Goal: Check status: Check status

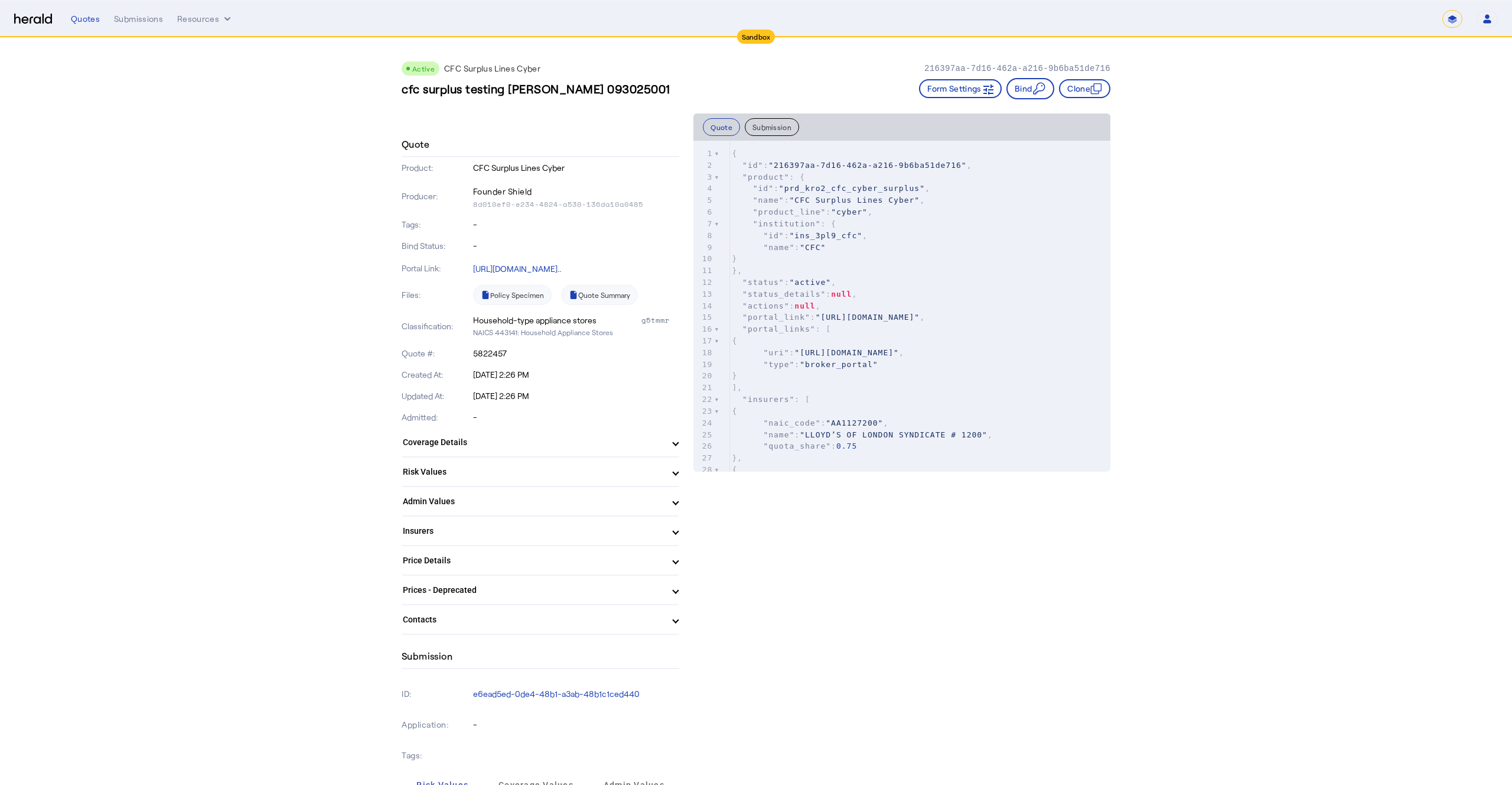
scroll to position [351, 0]
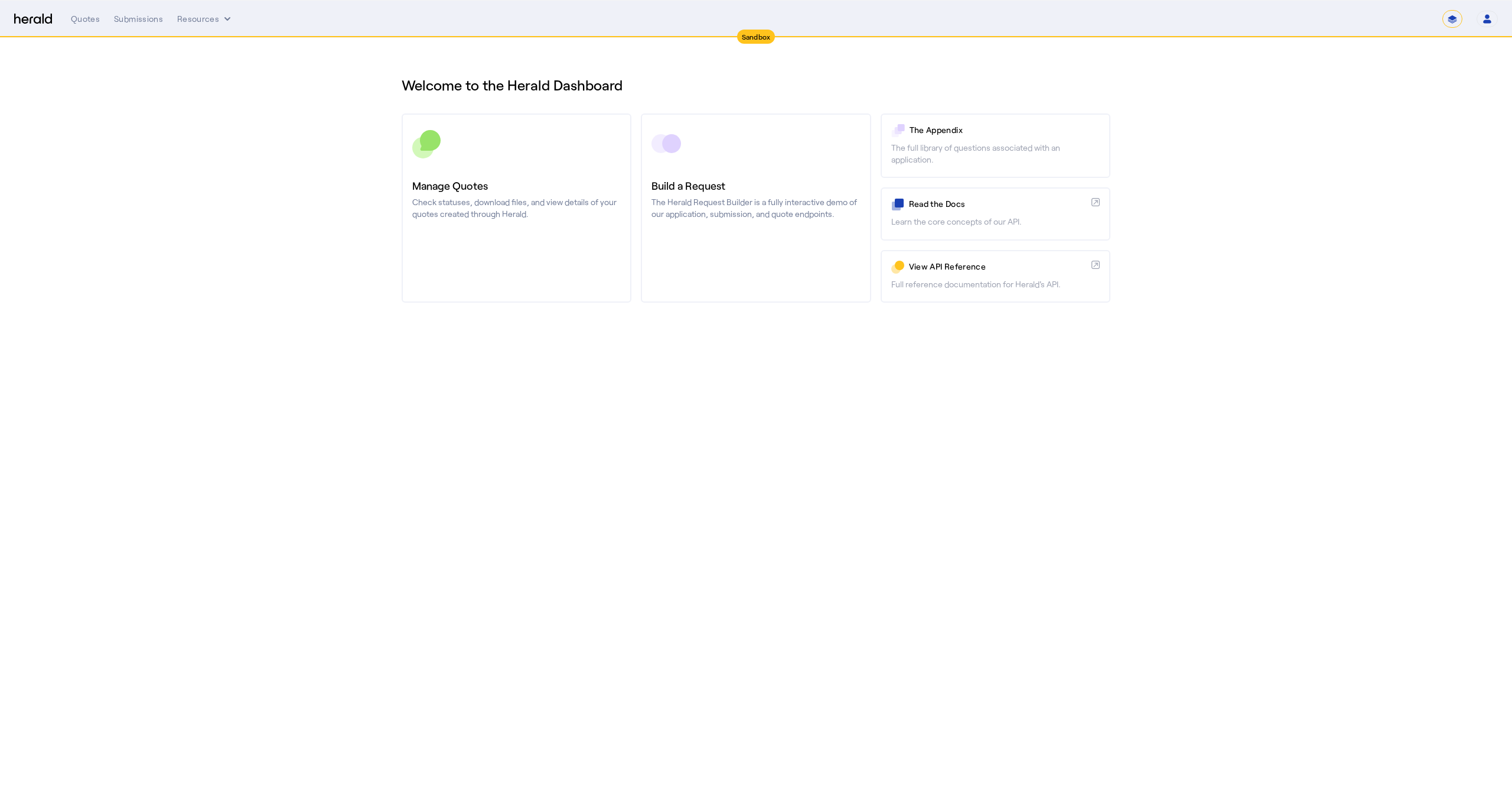
click at [1465, 15] on div "**********" at bounding box center [1470, 19] width 55 height 17
click at [1457, 17] on select "**********" at bounding box center [1452, 19] width 20 height 17
select select "**********"
click at [1442, 10] on select "**********" at bounding box center [1452, 19] width 20 height 17
click at [166, 13] on div "Quotes Submissions Resources" at bounding box center [756, 18] width 1372 height 12
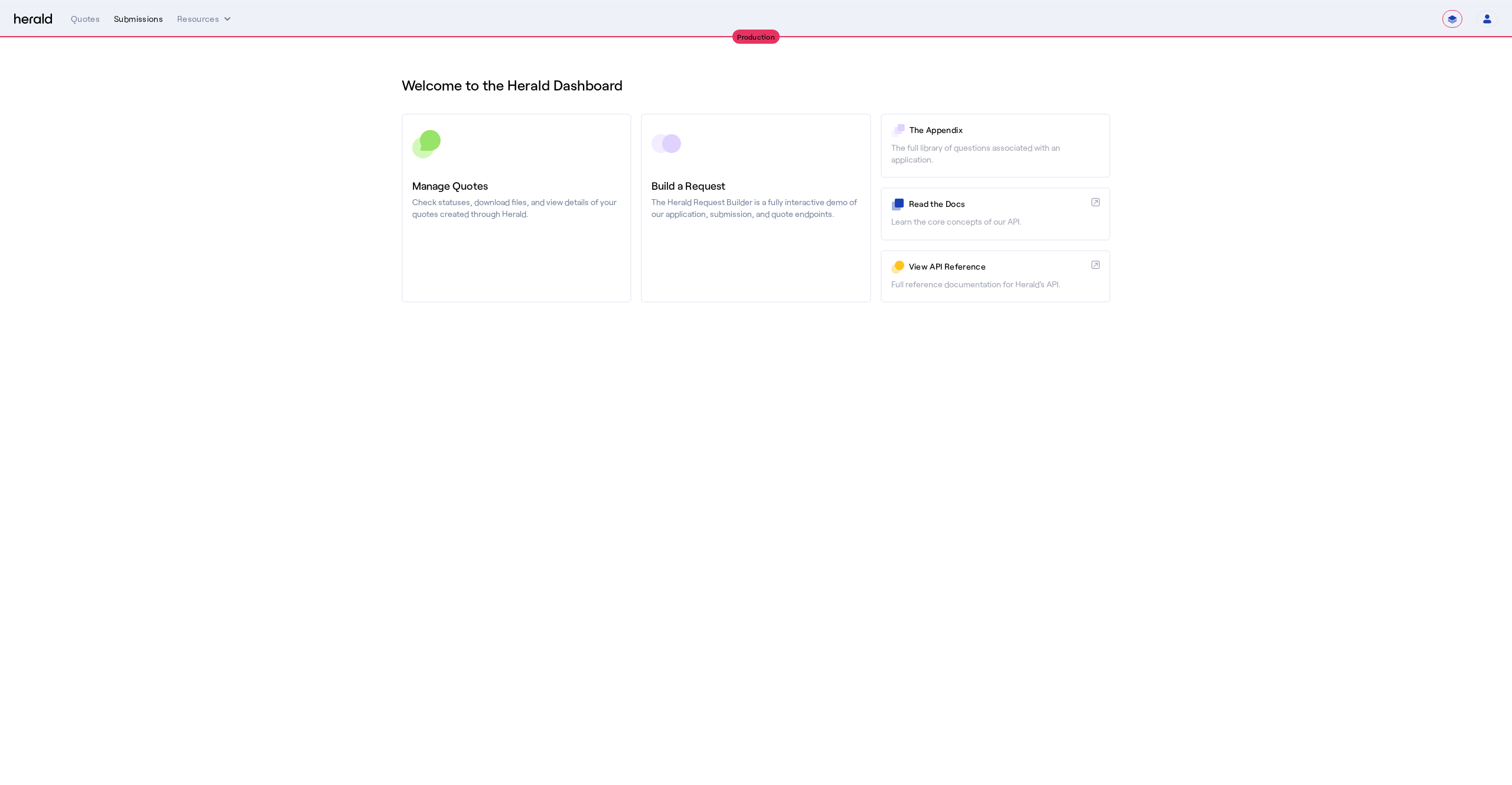
click at [147, 20] on div "Submissions" at bounding box center [139, 18] width 49 height 12
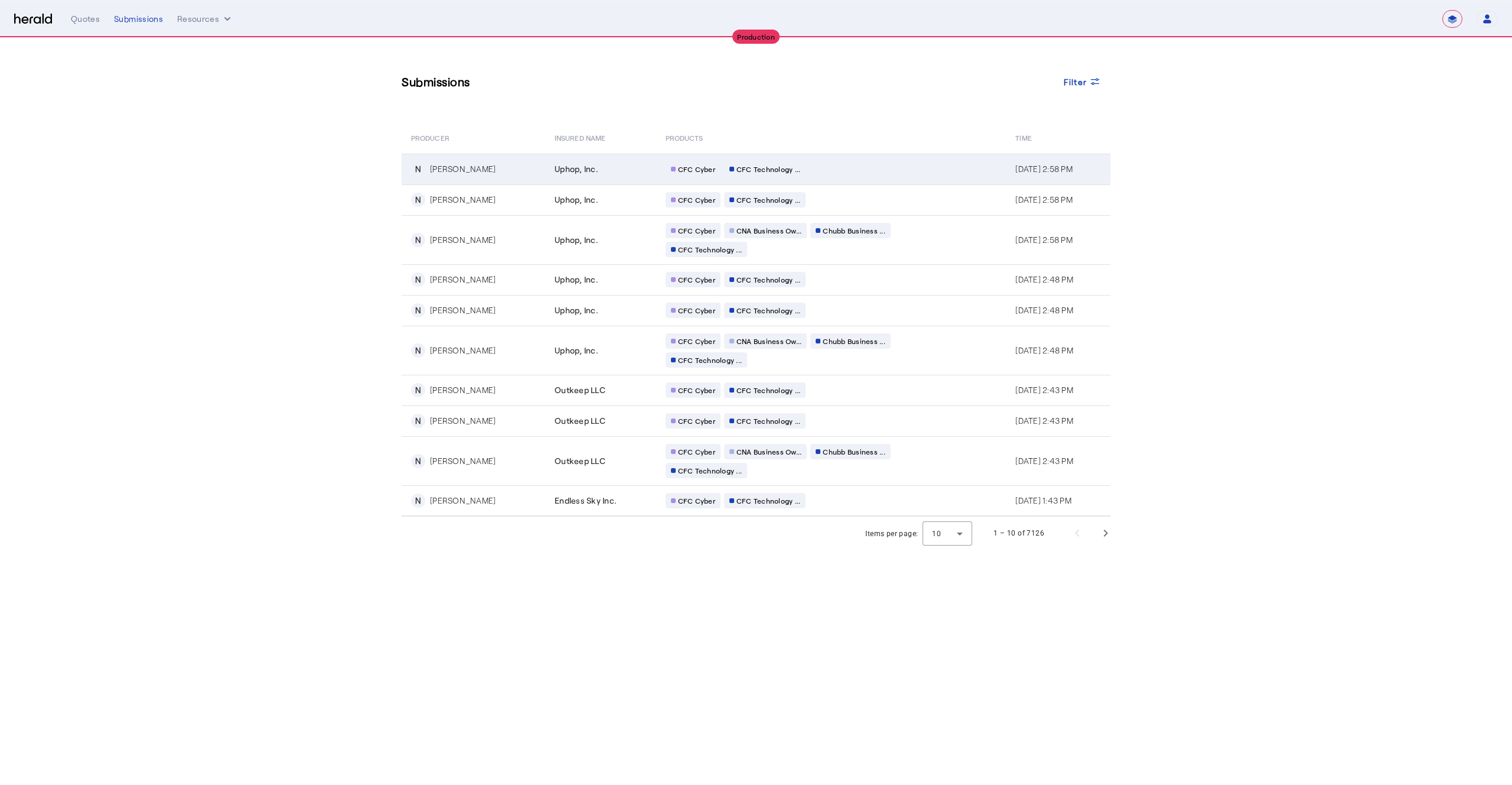
click at [802, 171] on div "CFC Cyber CFC Technology ..." at bounding box center [779, 169] width 227 height 15
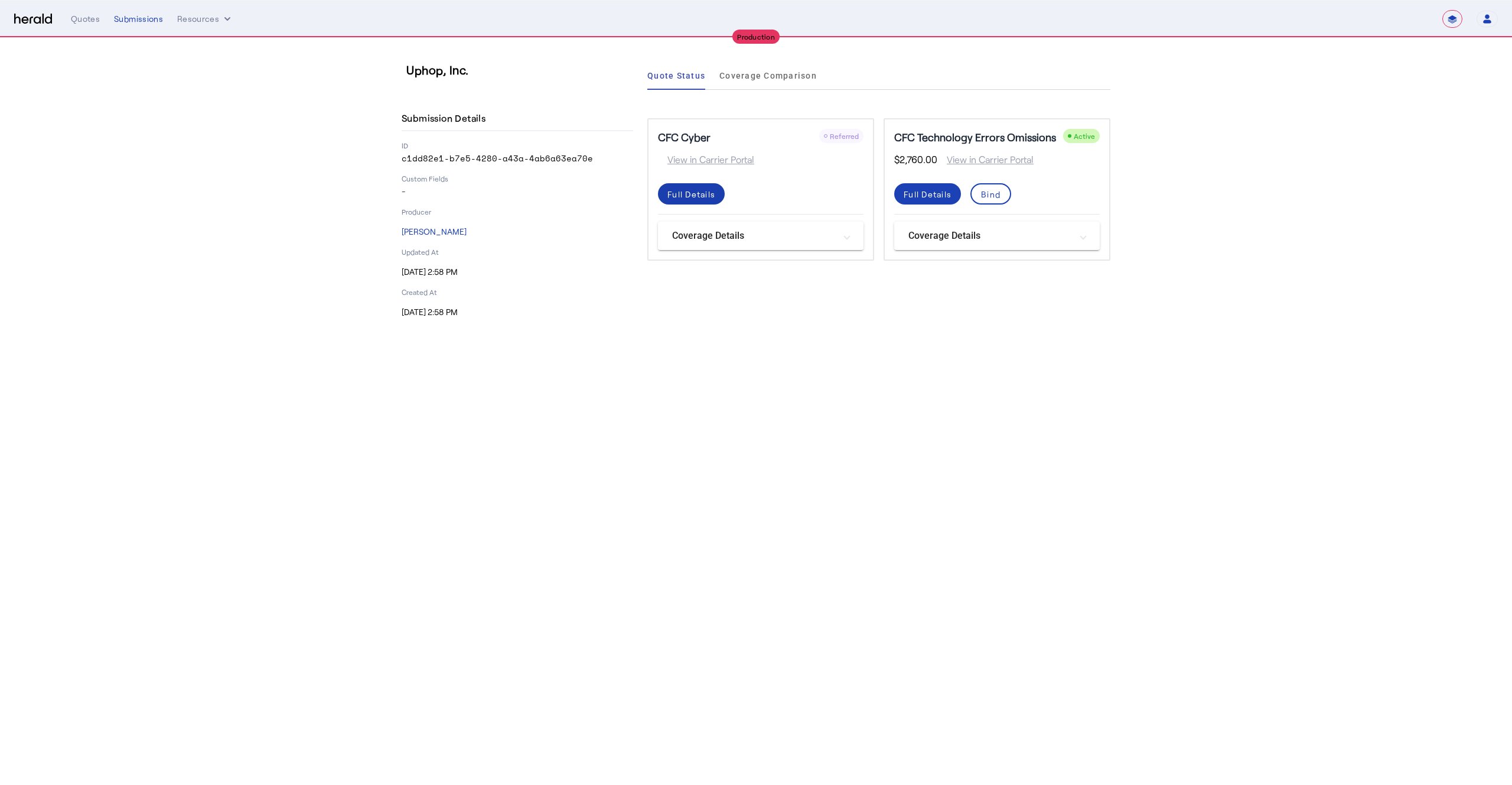
click at [701, 195] on div "Full Details" at bounding box center [691, 194] width 48 height 13
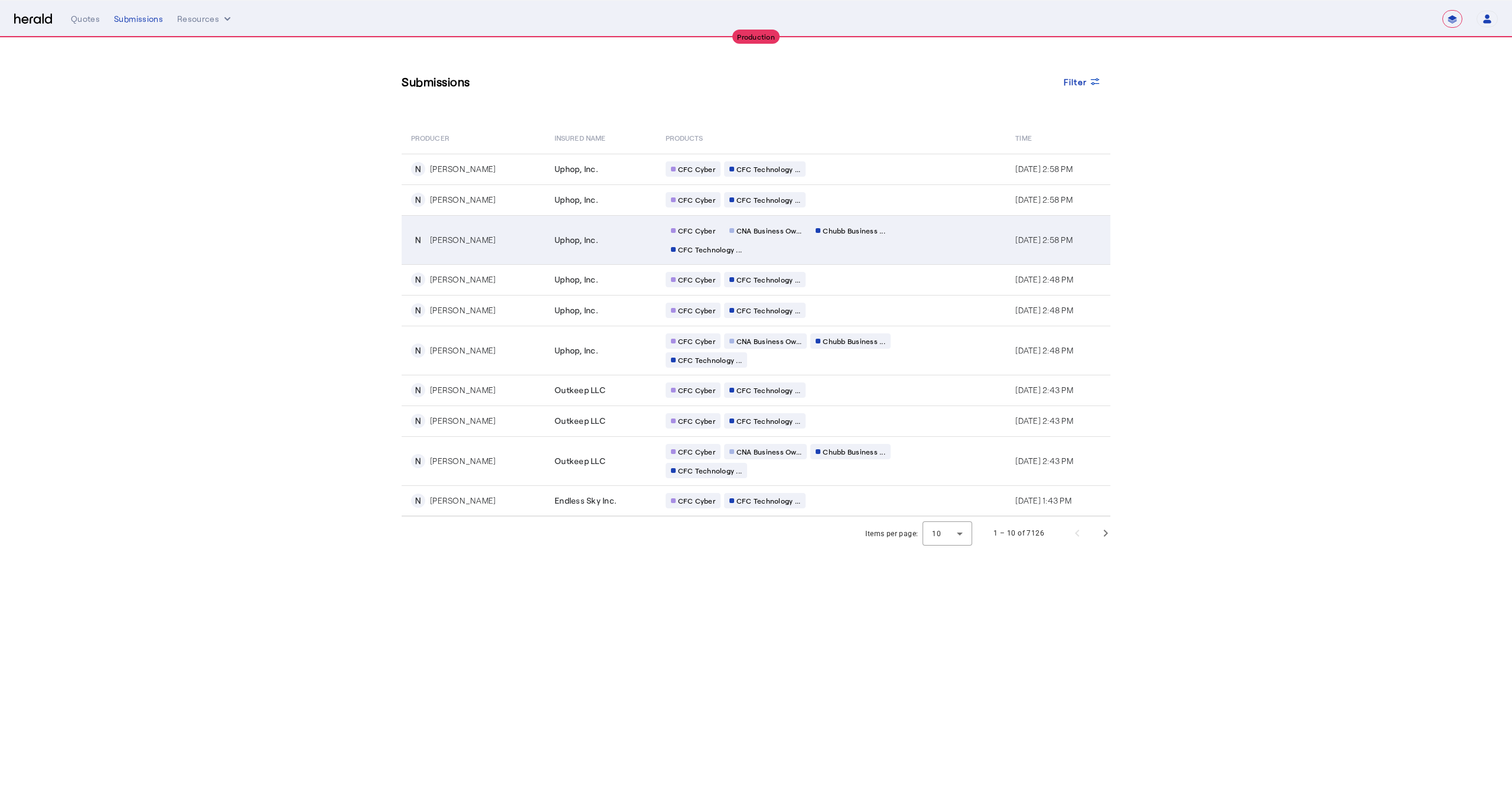
click at [885, 252] on td "CFC Cyber CNA Business Ow... Chubb Business ... CFC Technology ..." at bounding box center [831, 239] width 350 height 49
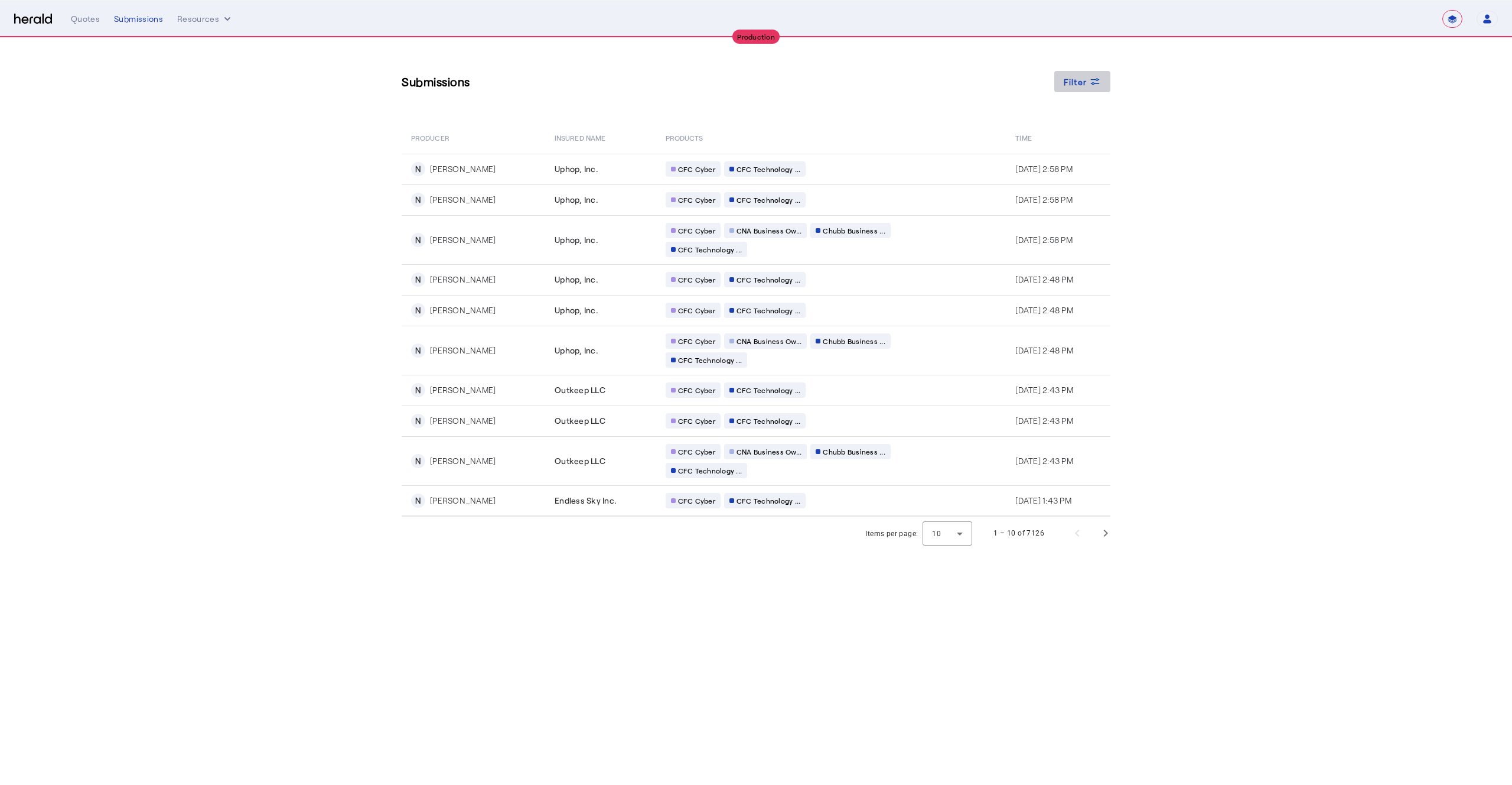
click at [1082, 78] on span "Filter" at bounding box center [1076, 82] width 24 height 13
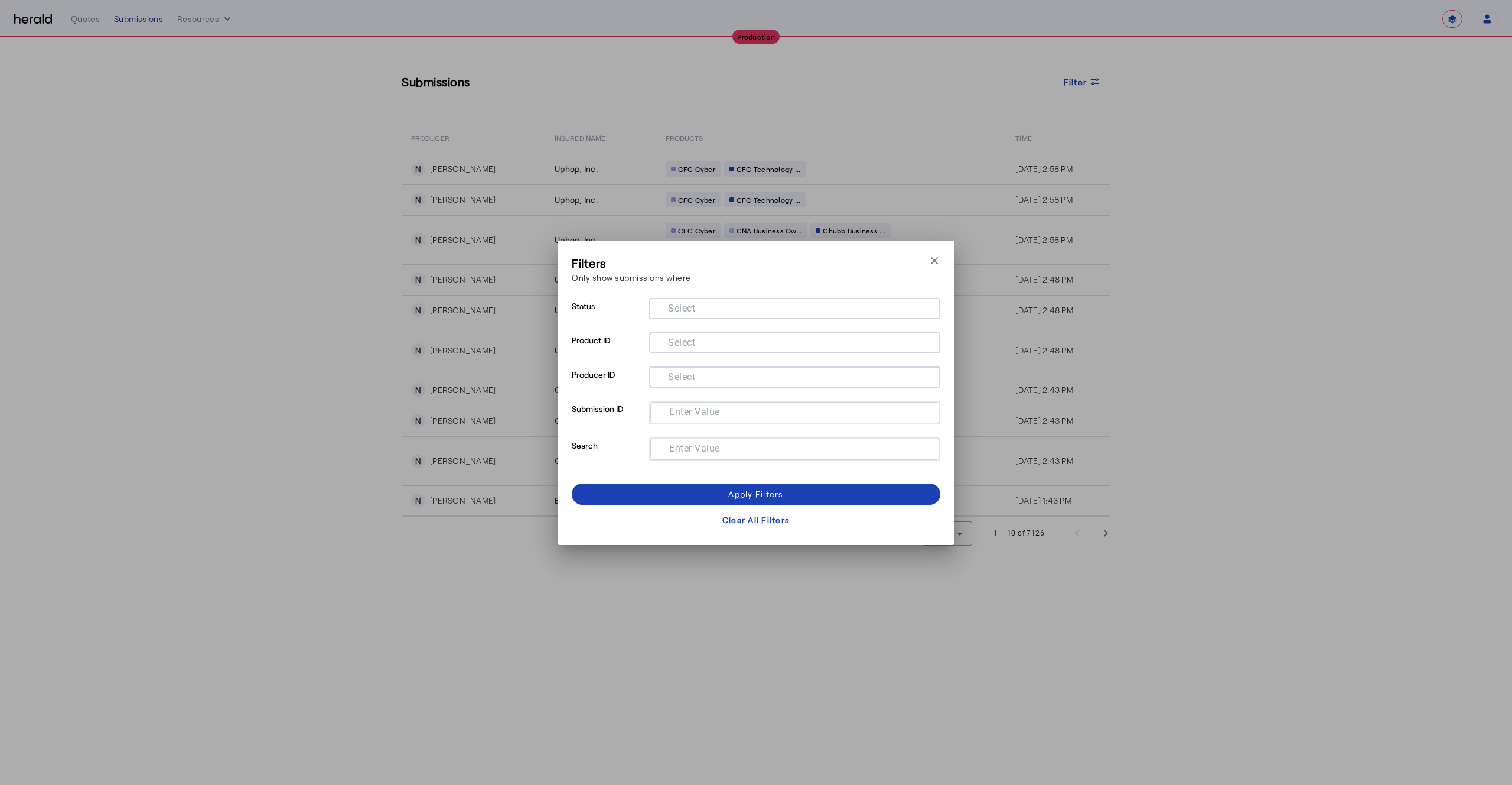
click at [684, 343] on mat-label "Select" at bounding box center [682, 342] width 27 height 11
click at [684, 343] on input "Select" at bounding box center [792, 342] width 268 height 14
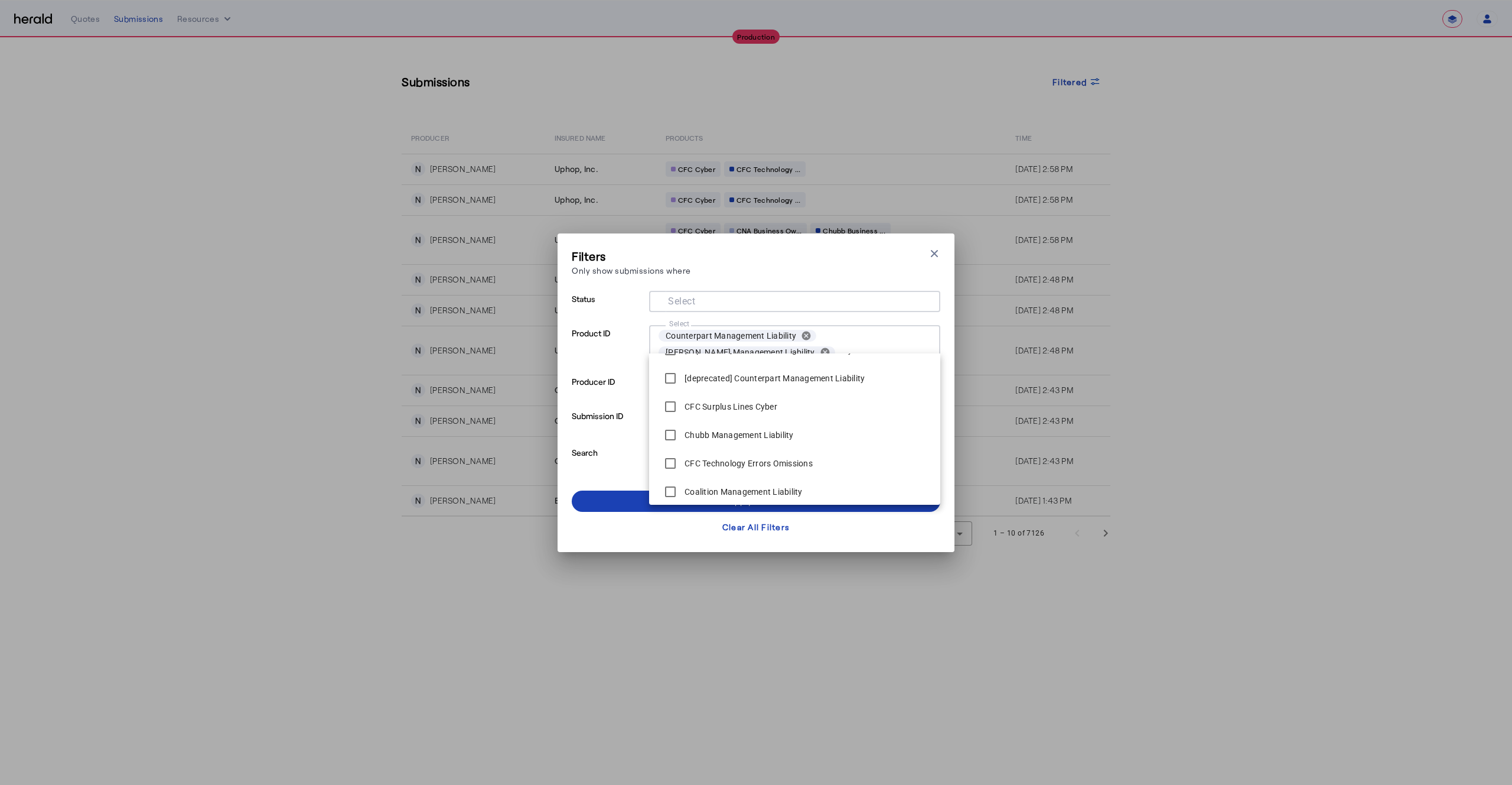
scroll to position [255, 0]
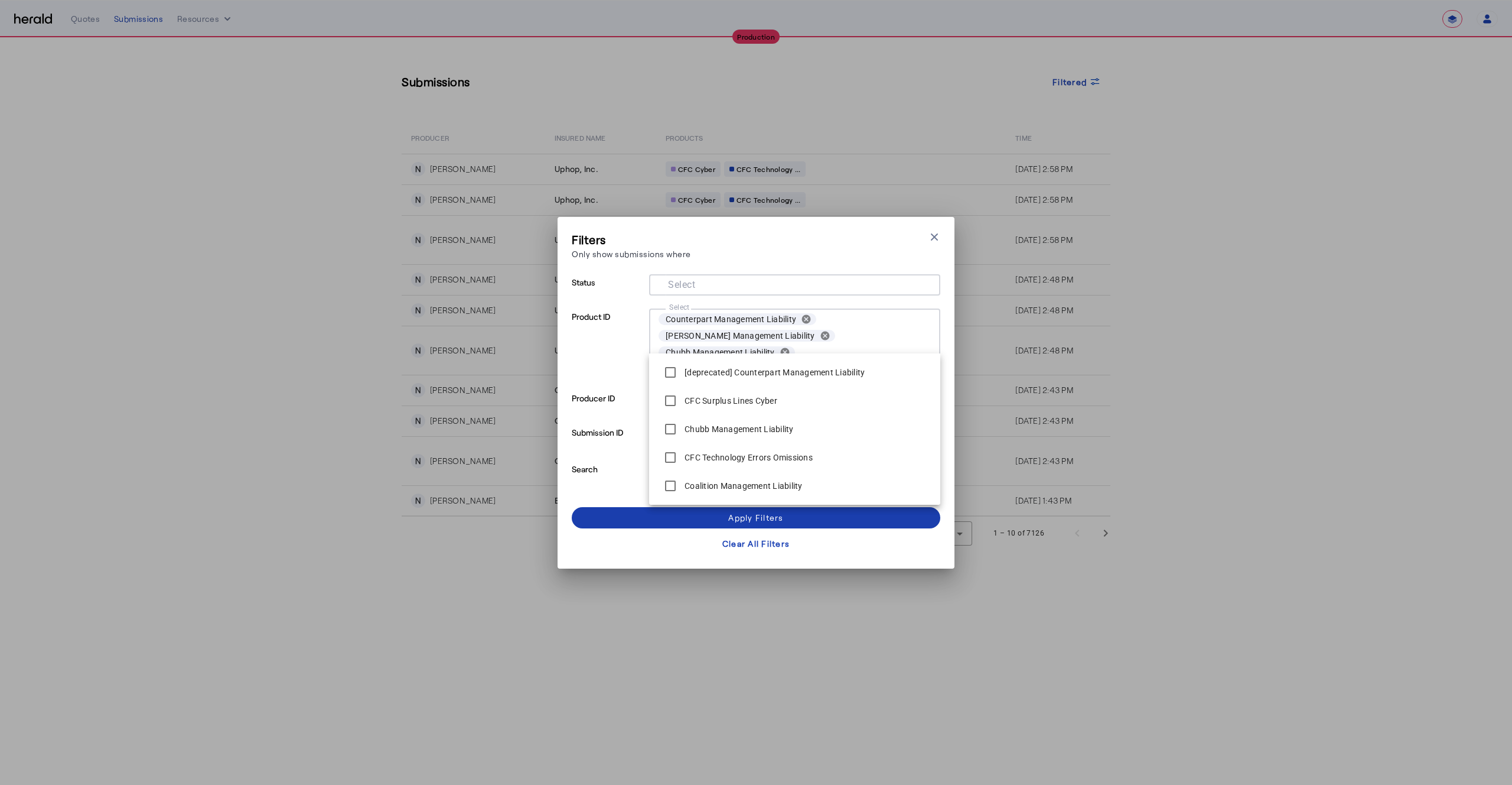
click at [718, 523] on span at bounding box center [756, 518] width 368 height 29
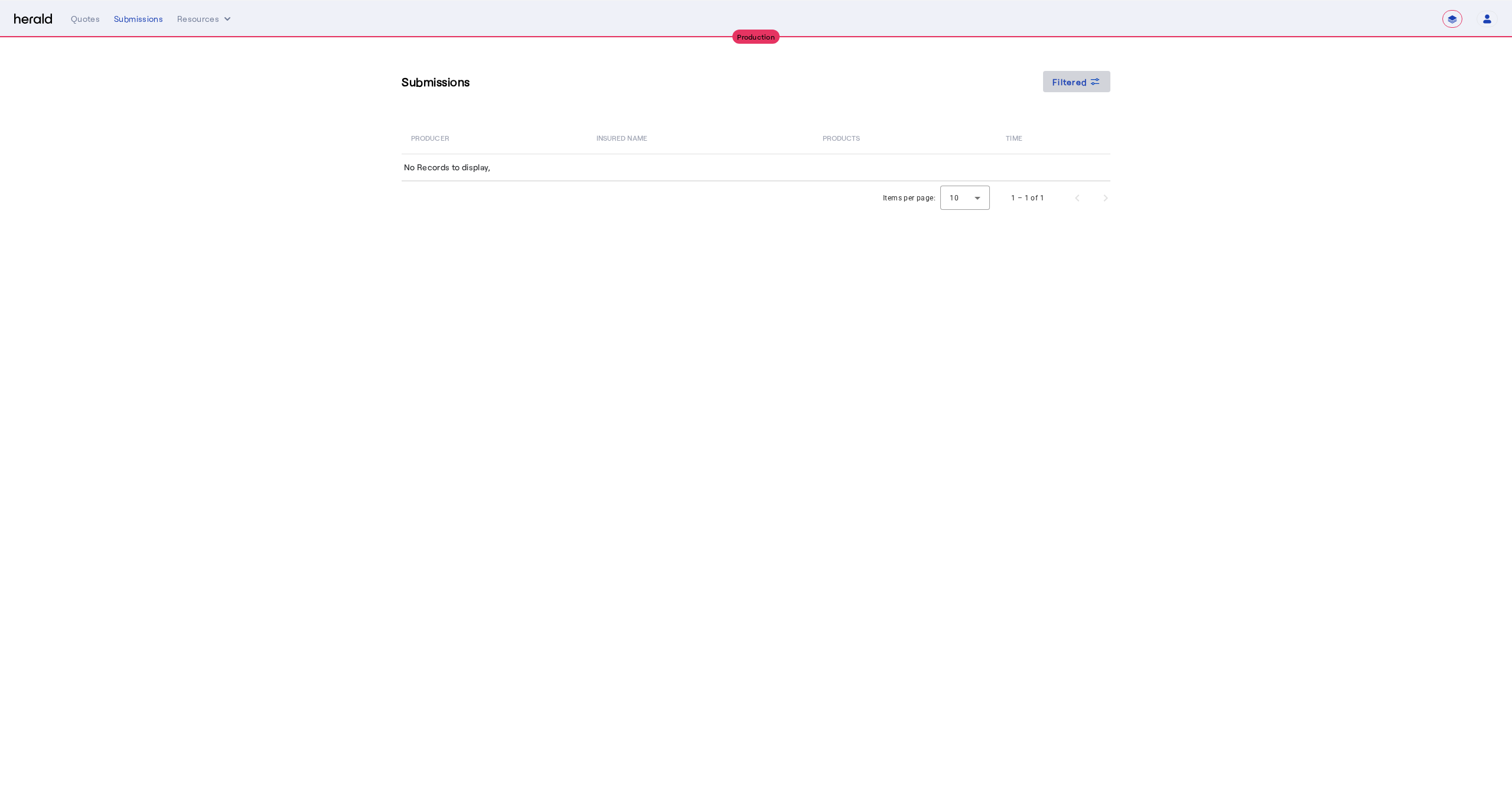
click at [1098, 81] on icon at bounding box center [1095, 81] width 12 height 12
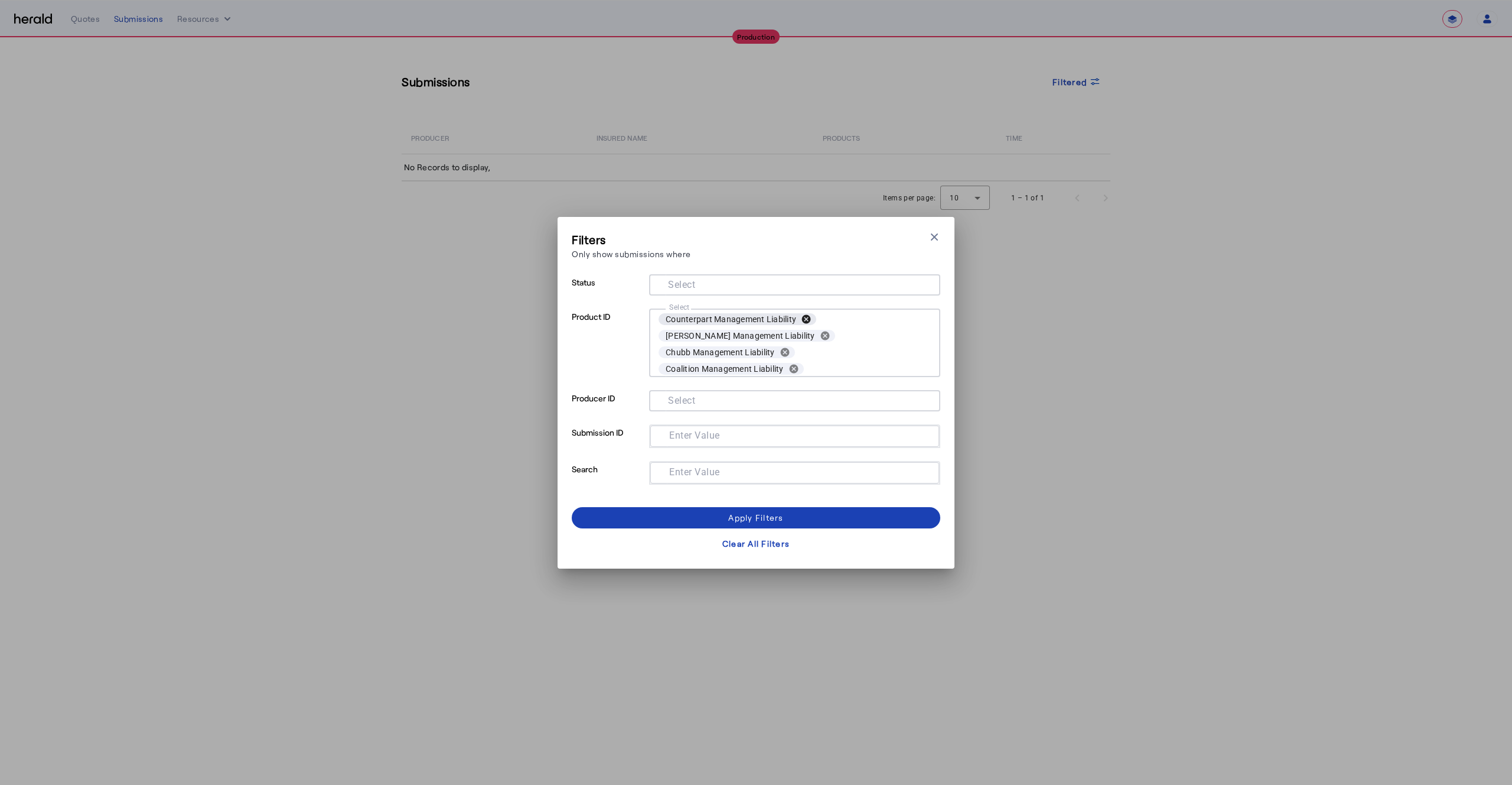
click at [804, 320] on button "cancel" at bounding box center [806, 319] width 20 height 10
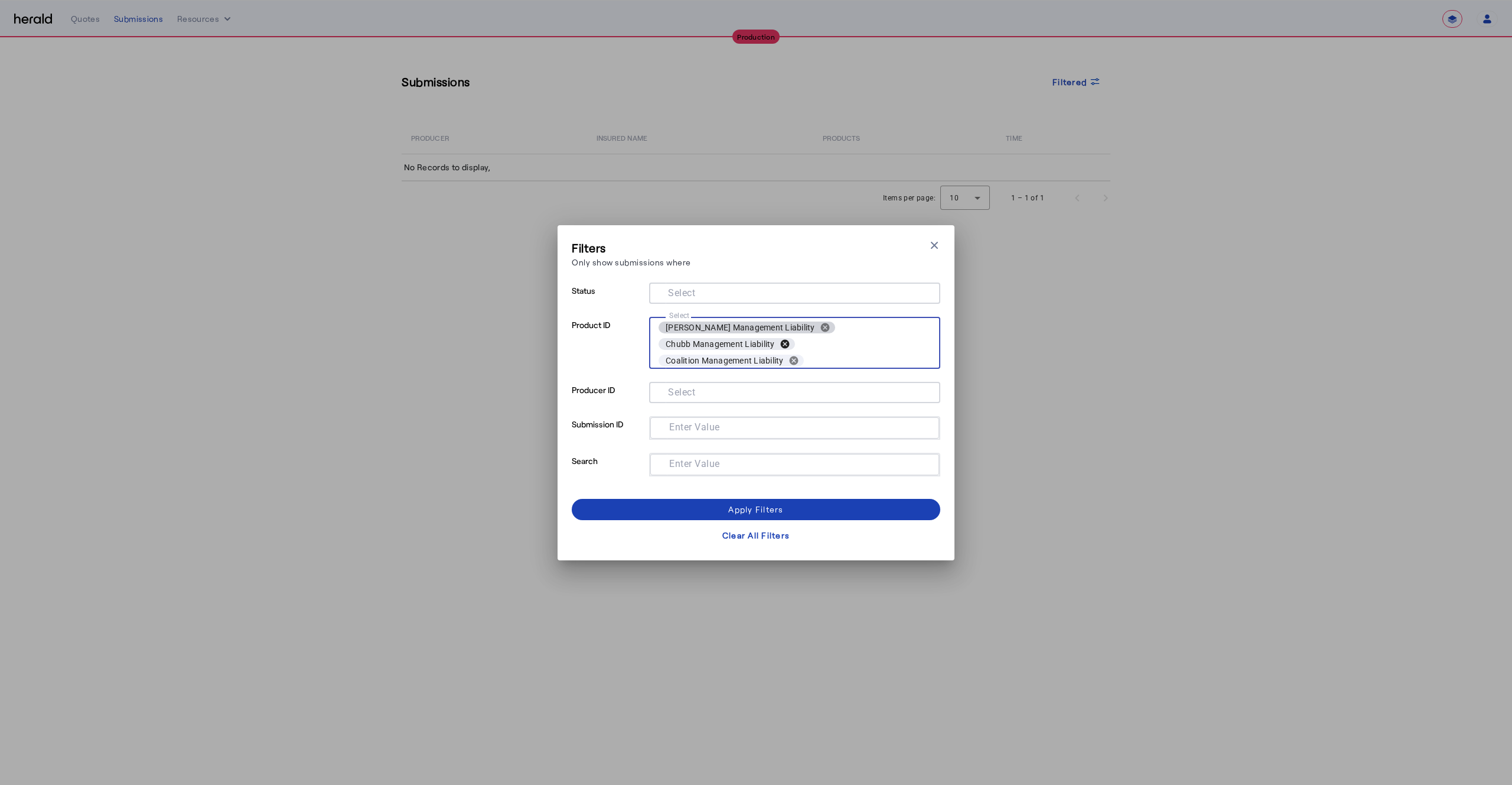
click at [784, 345] on button "cancel" at bounding box center [785, 343] width 20 height 10
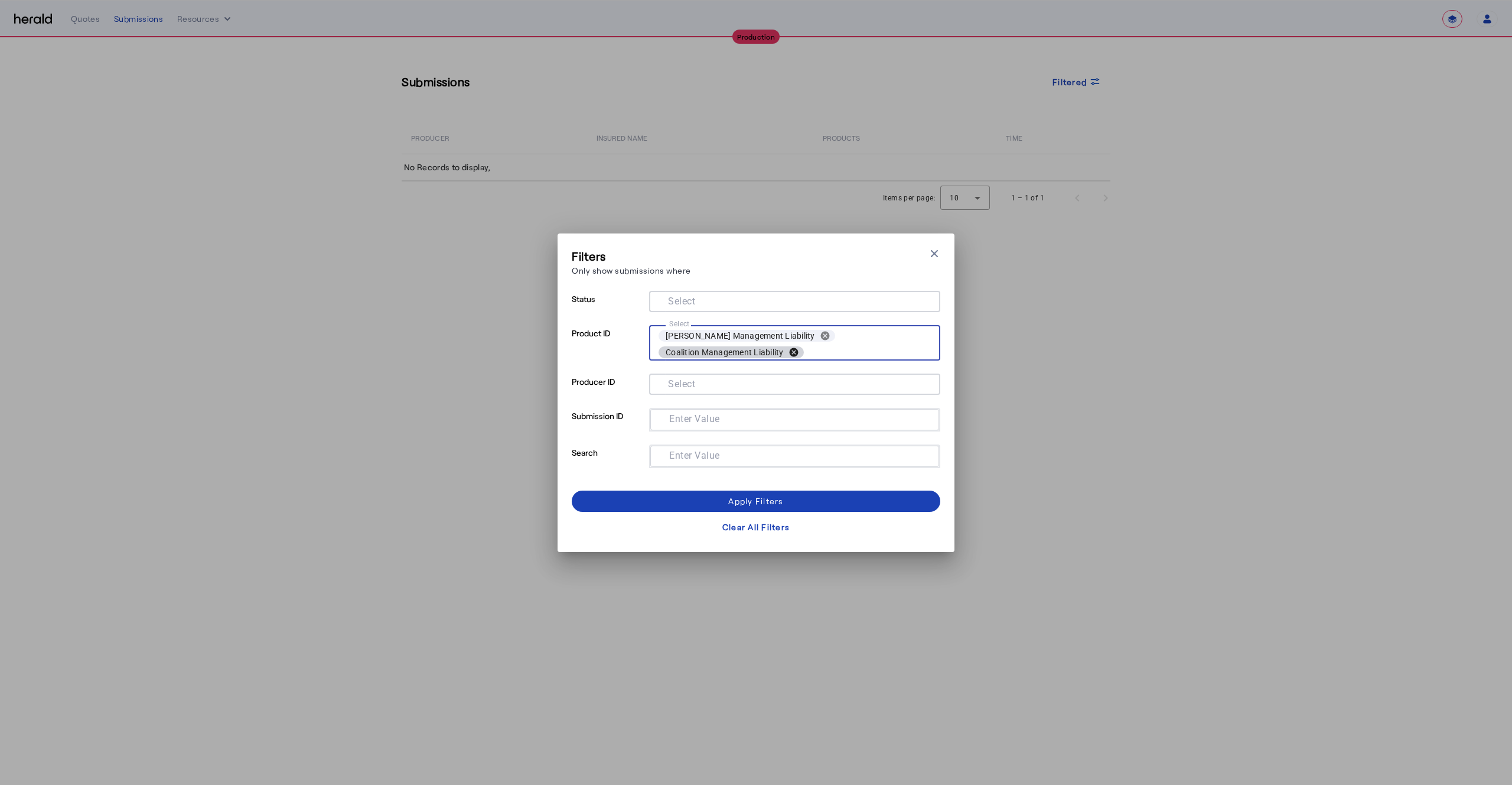
click at [793, 354] on button "cancel" at bounding box center [793, 352] width 20 height 10
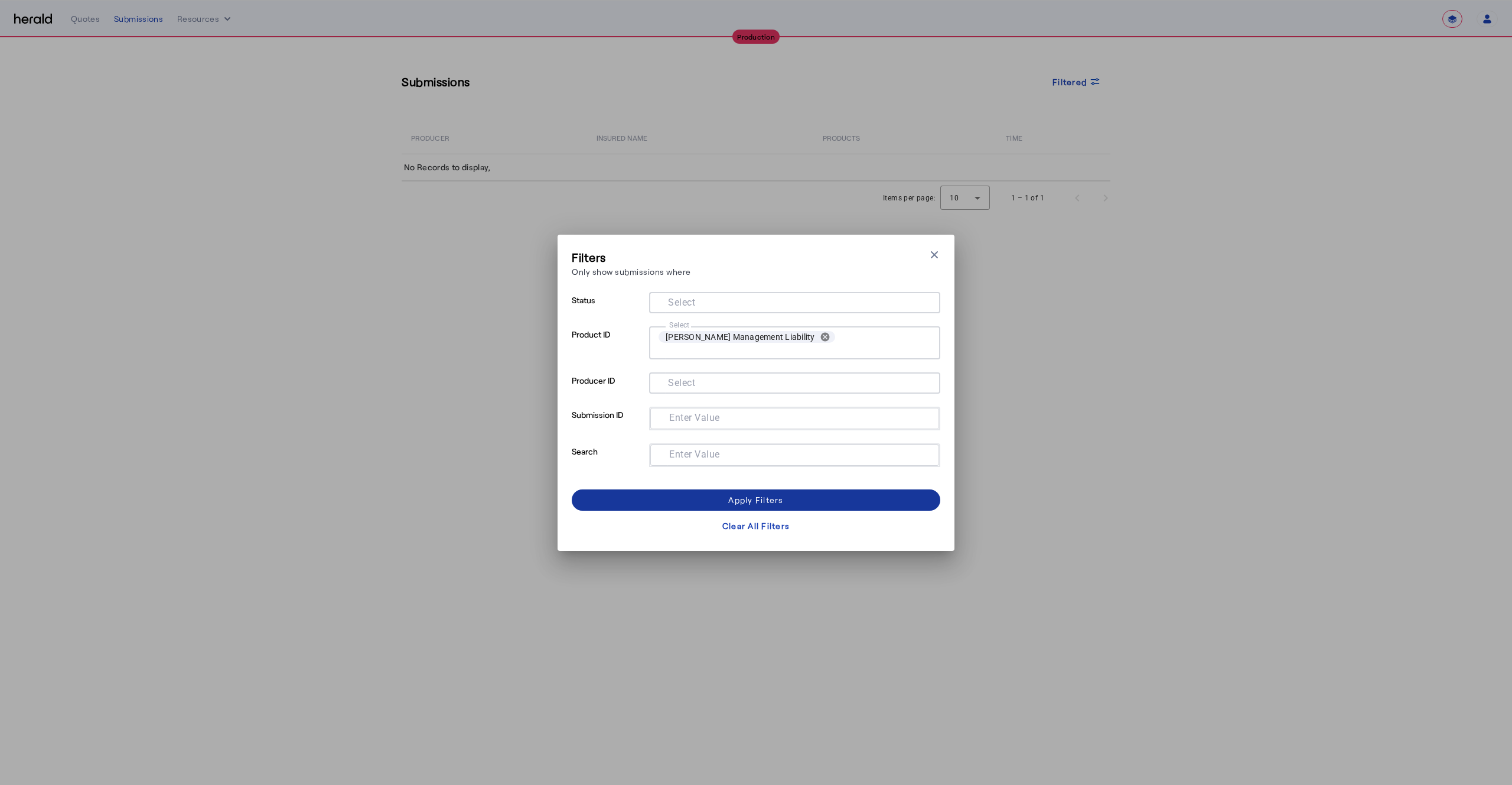
click at [810, 489] on span at bounding box center [756, 500] width 368 height 29
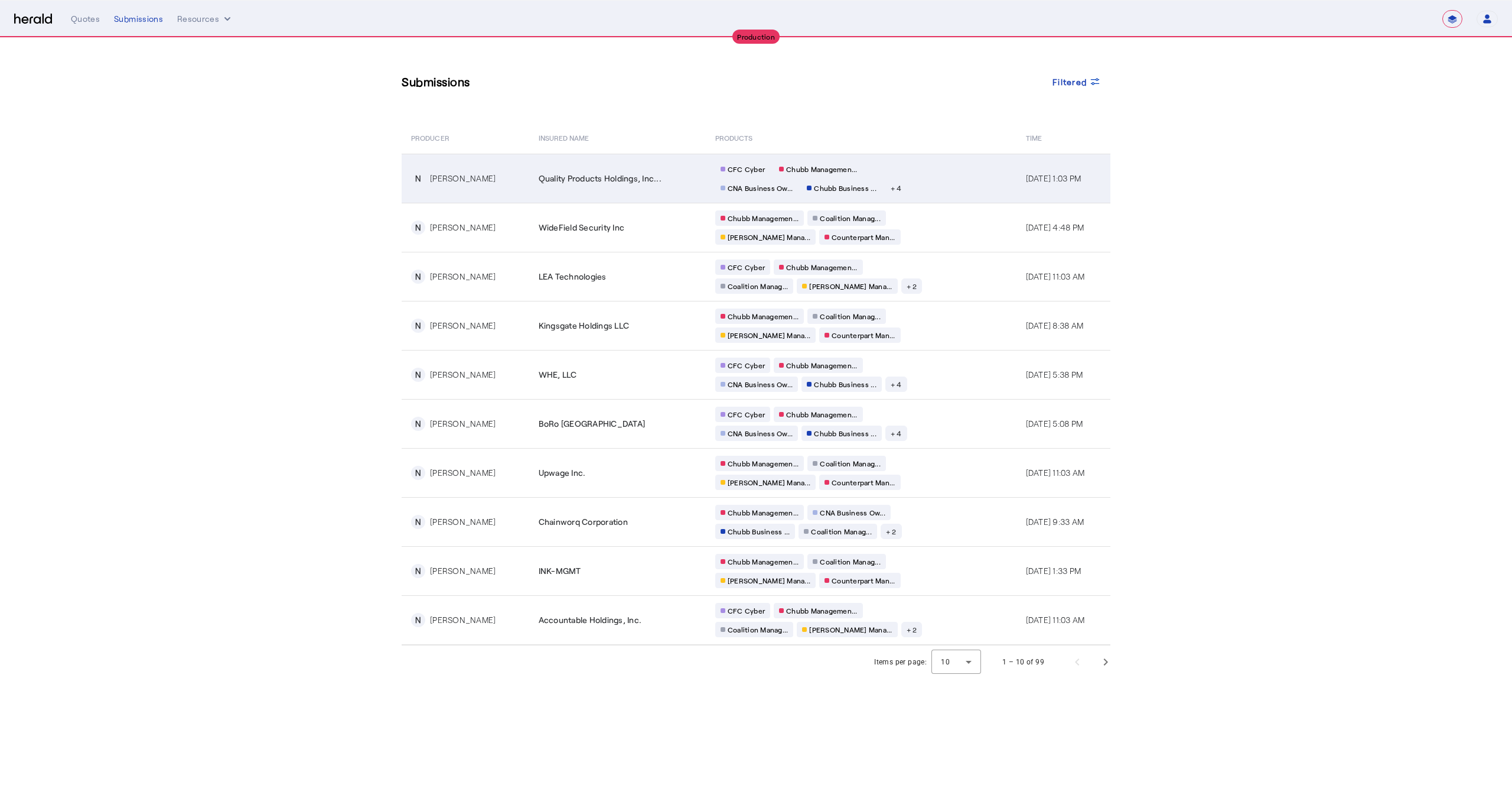
click at [936, 178] on td "CFC Cyber Chubb Managemen... CNA Business Ow... Chubb Business ... + 4" at bounding box center [861, 178] width 311 height 49
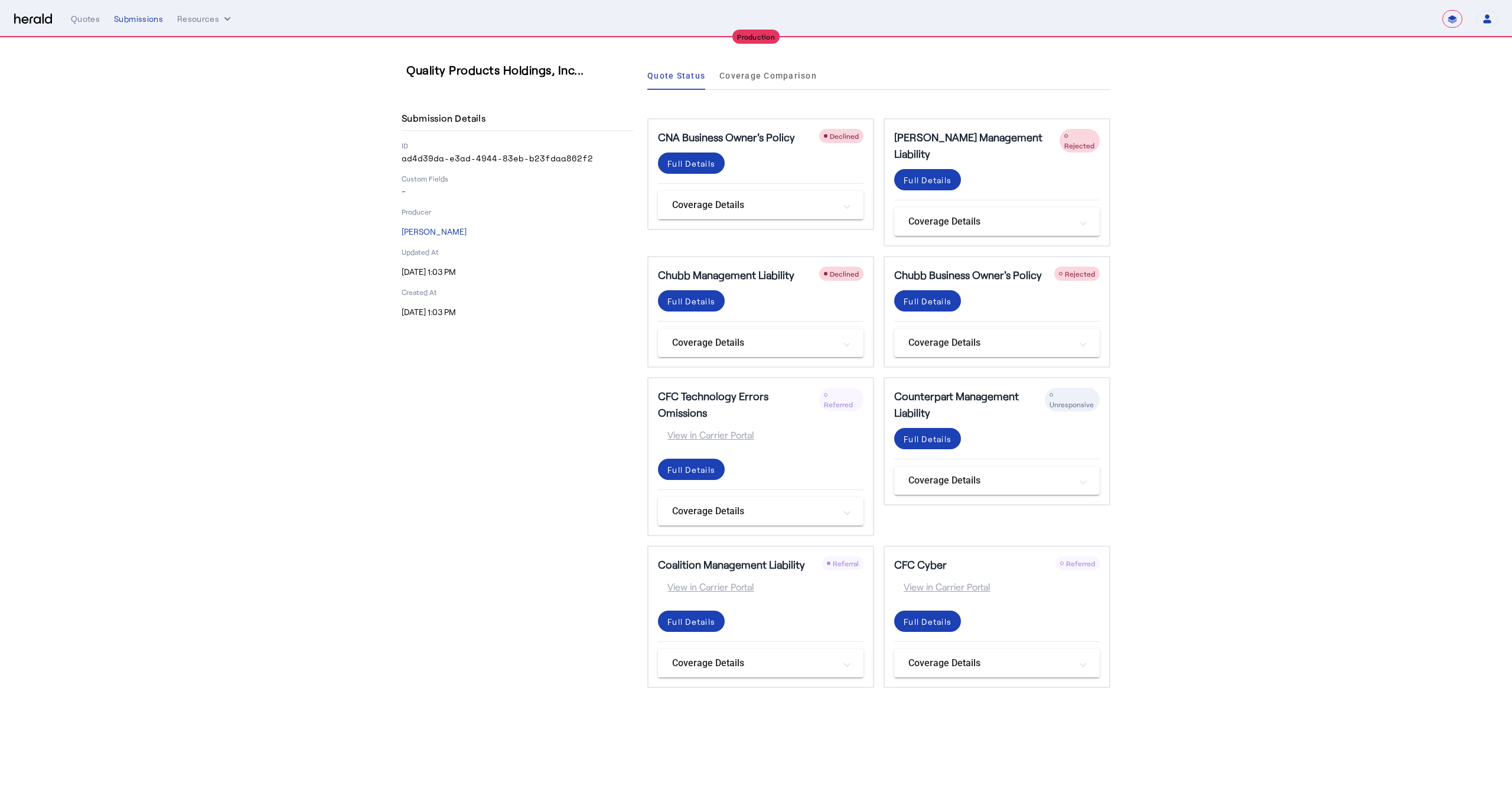
click at [1324, 255] on section "Quality Products Holdings, Inc... Submission Details ID ad4d39da-e3ad-4944-83eb…" at bounding box center [756, 375] width 1512 height 674
click at [922, 174] on div "Full Details" at bounding box center [928, 180] width 48 height 13
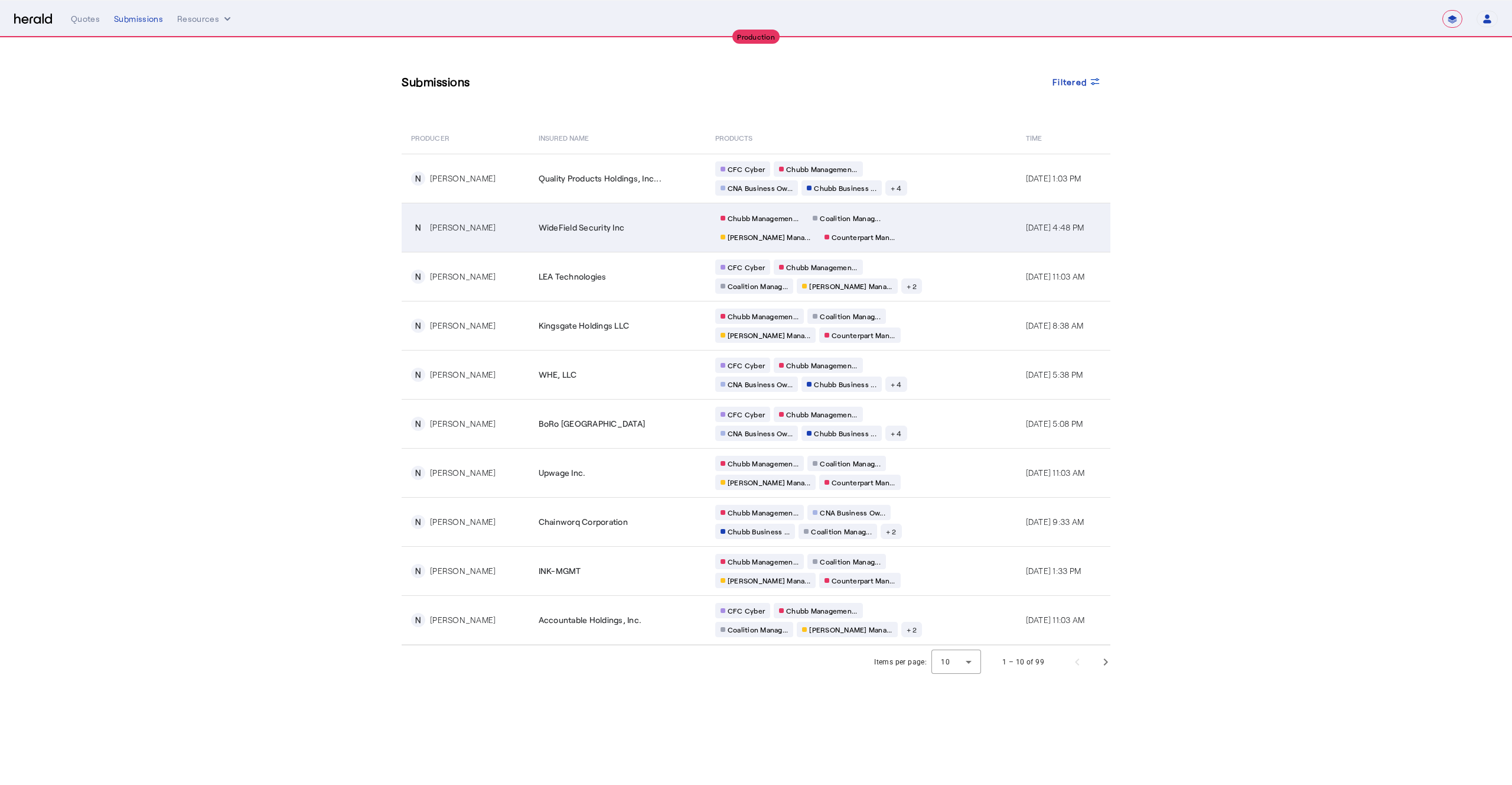
click at [915, 224] on div "Chubb Managemen... Coalition Manag... [PERSON_NAME] Mana... Counterpart Man..." at bounding box center [829, 227] width 227 height 34
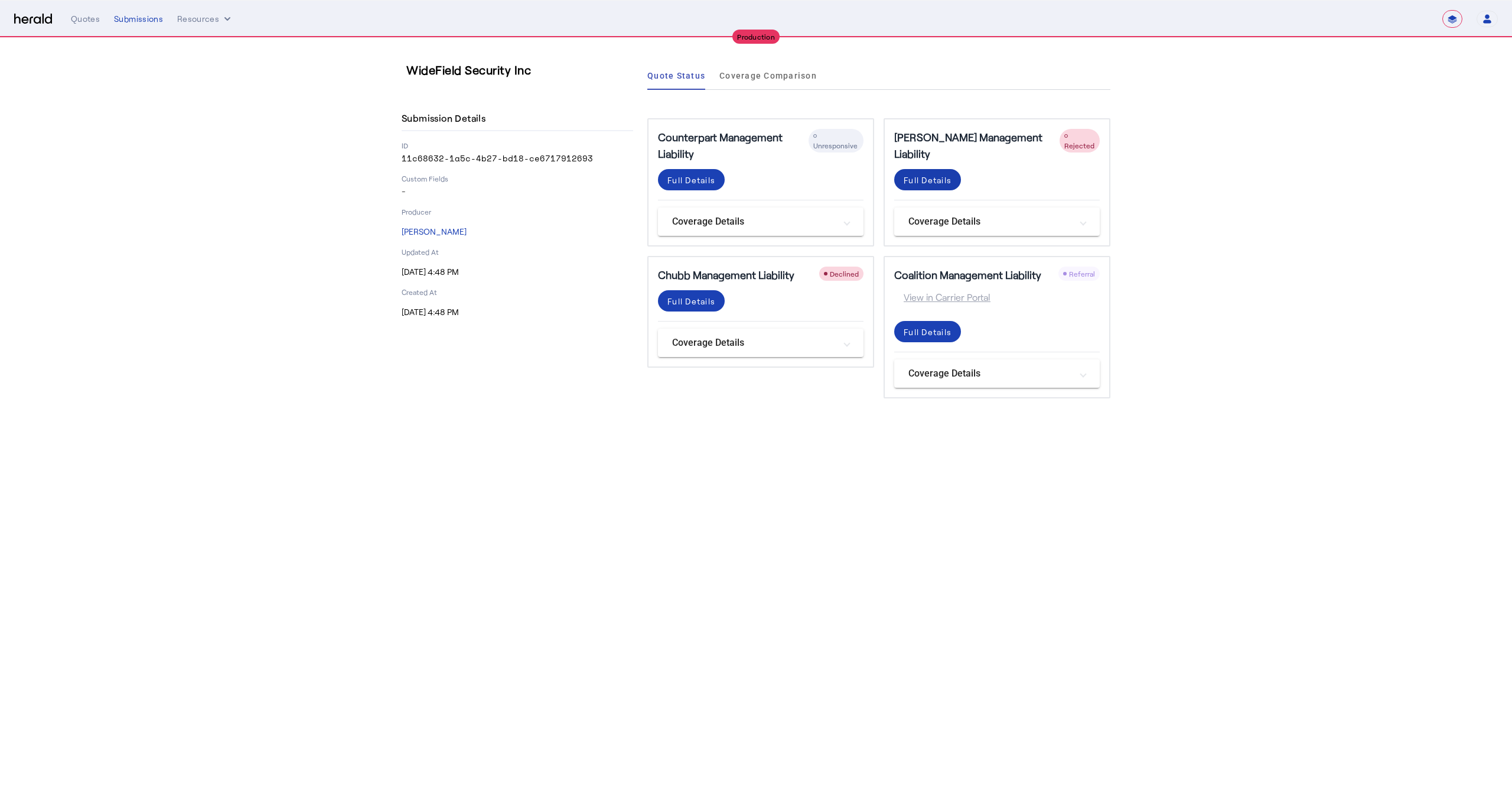
click at [928, 174] on div "Full Details" at bounding box center [928, 180] width 48 height 13
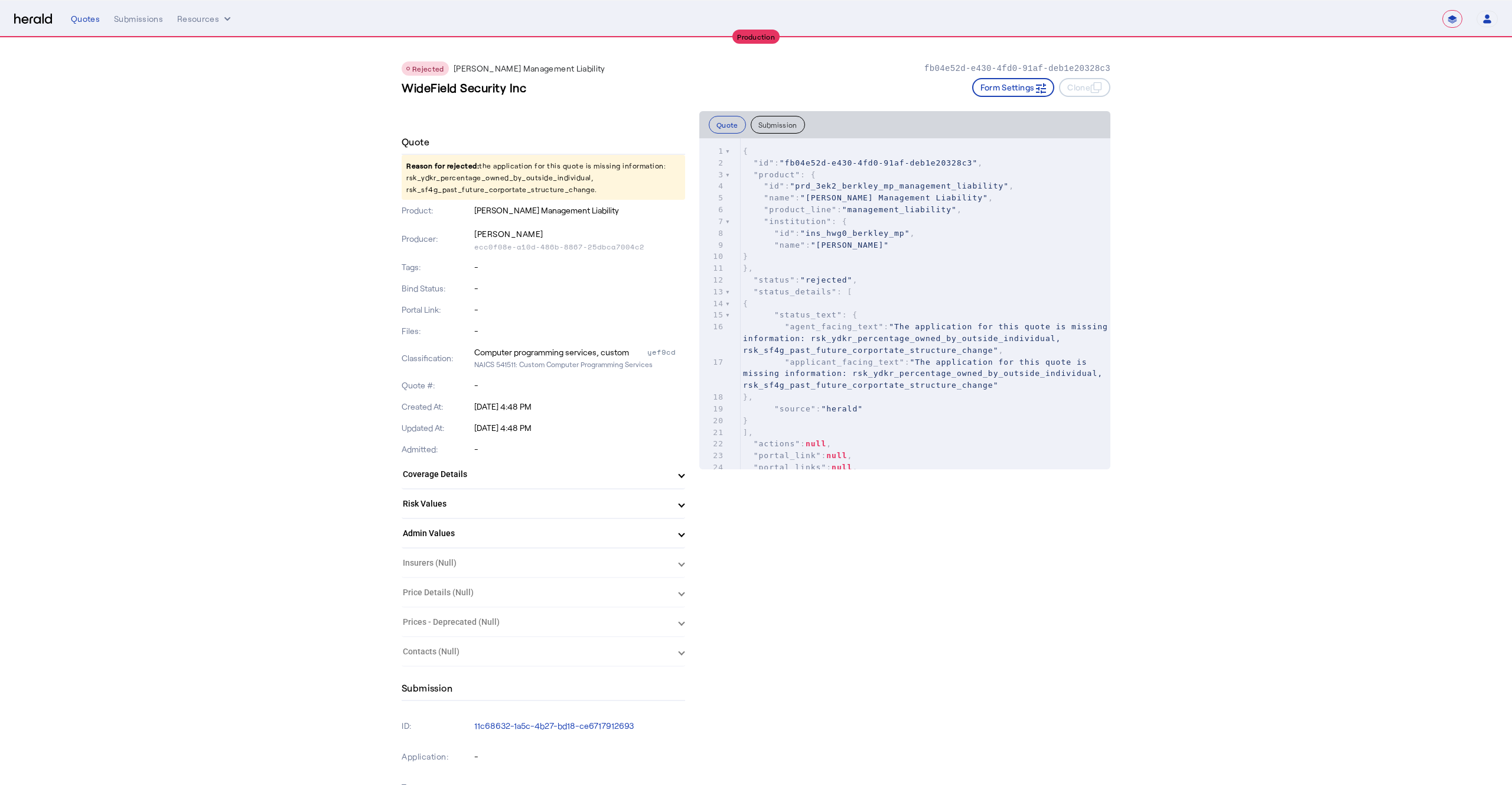
click at [472, 175] on p "Reason for rejected: the application for this quote is missing information: rsk…" at bounding box center [544, 177] width 284 height 45
copy p "rsk_ydkr_percentage_owned_by_outside_individual"
click at [827, 216] on pre ""institution" : {" at bounding box center [926, 221] width 370 height 12
click at [781, 124] on button "Submission" at bounding box center [777, 124] width 55 height 17
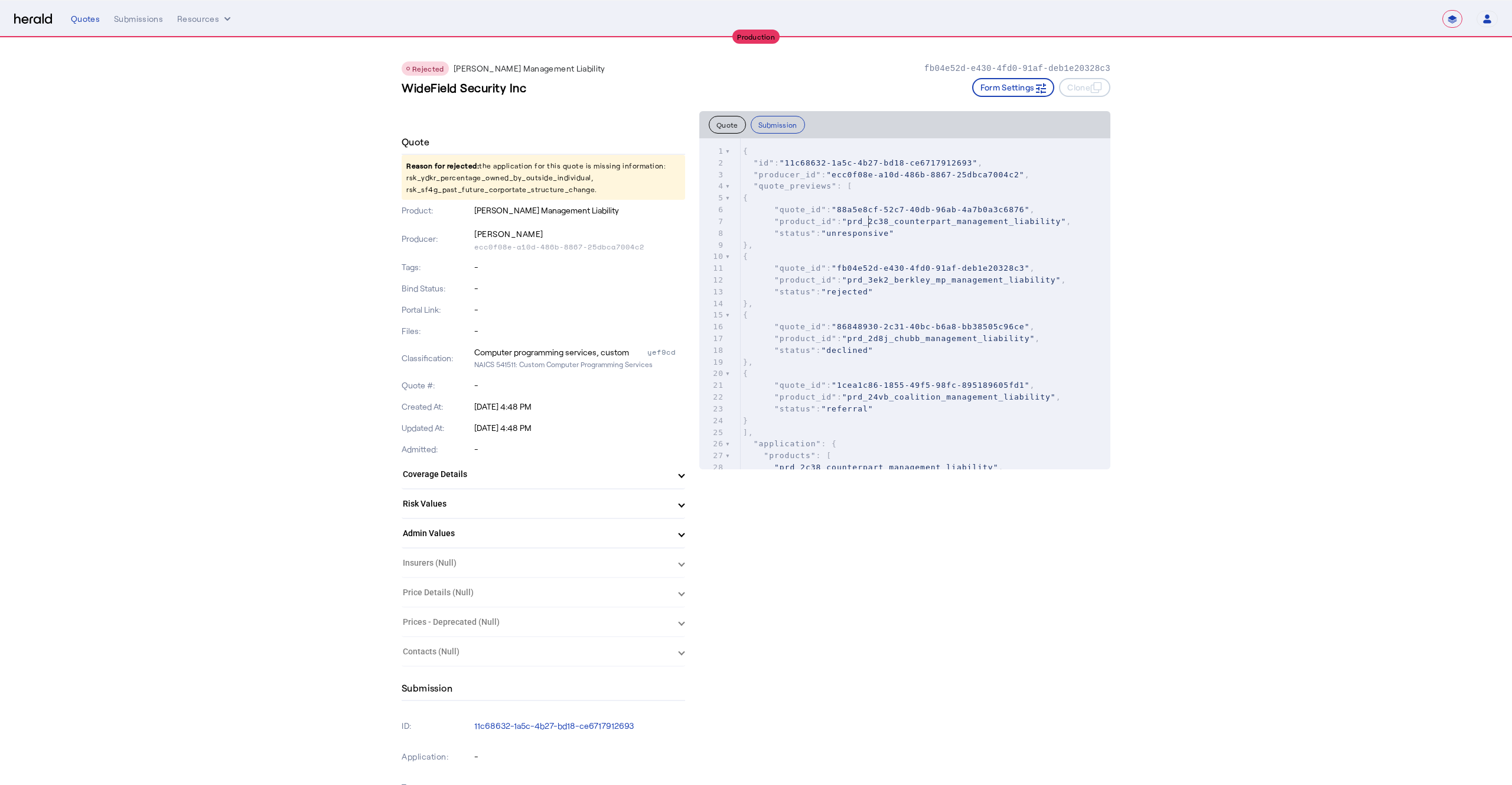
click at [869, 226] on pre ""product_id" : "prd_2c38_counterpart_management_liability" ," at bounding box center [926, 221] width 370 height 12
type input "**********"
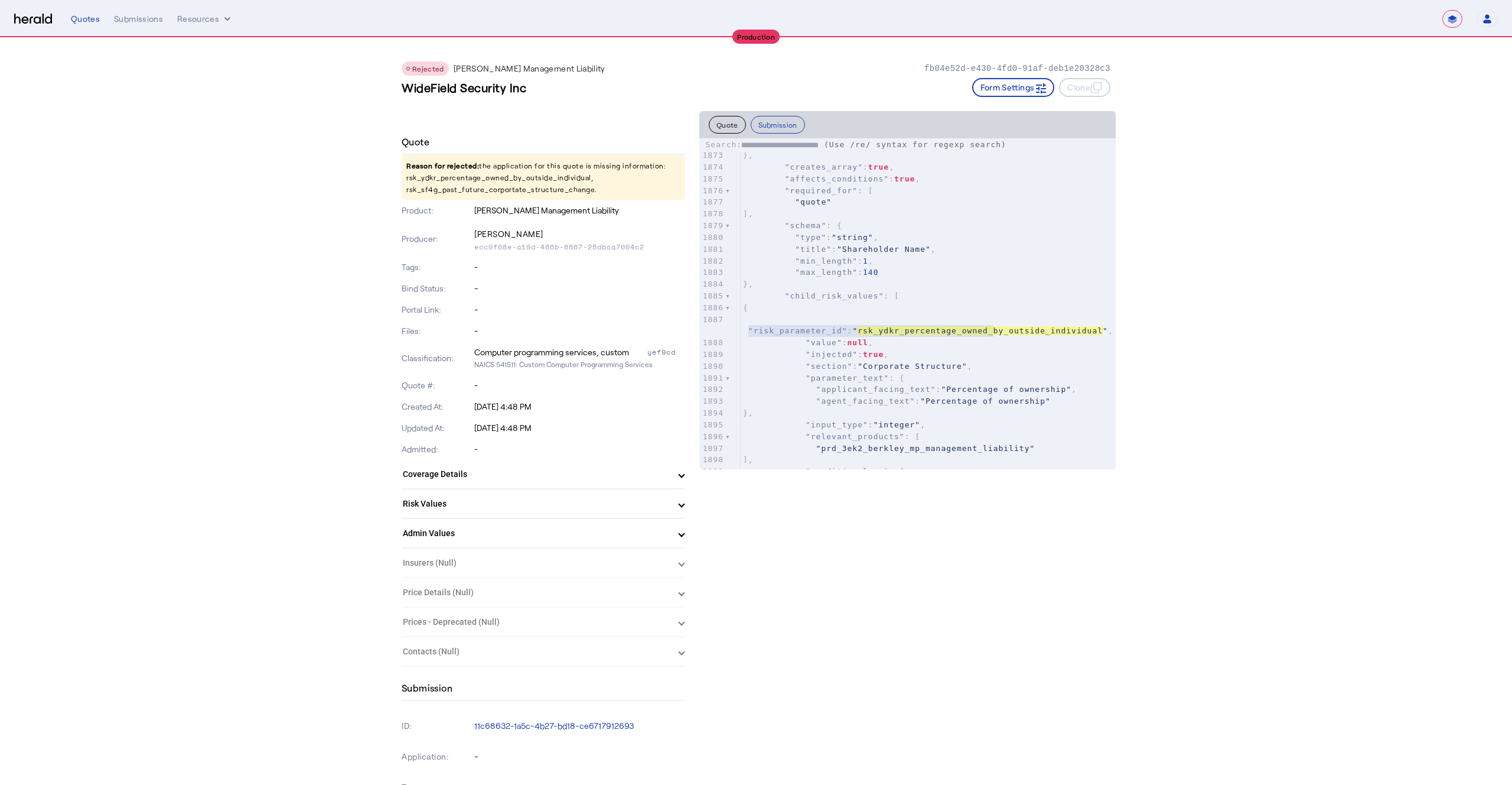
scroll to position [23250, 0]
type textarea "**********"
click at [943, 331] on span ""rsk_ydkr_percentage_owned_by_outside_individual"" at bounding box center [980, 331] width 256 height 9
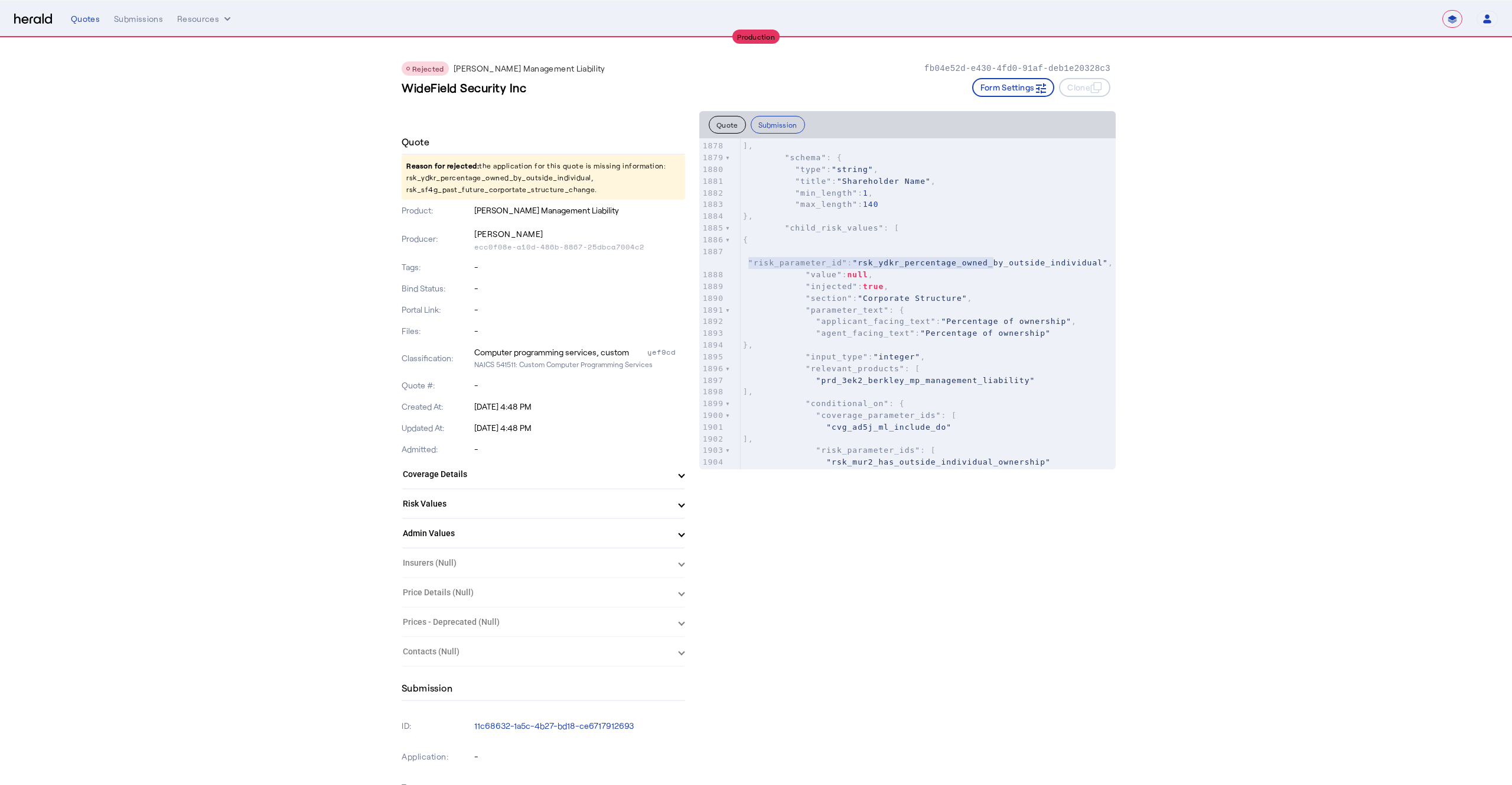
scroll to position [23325, 0]
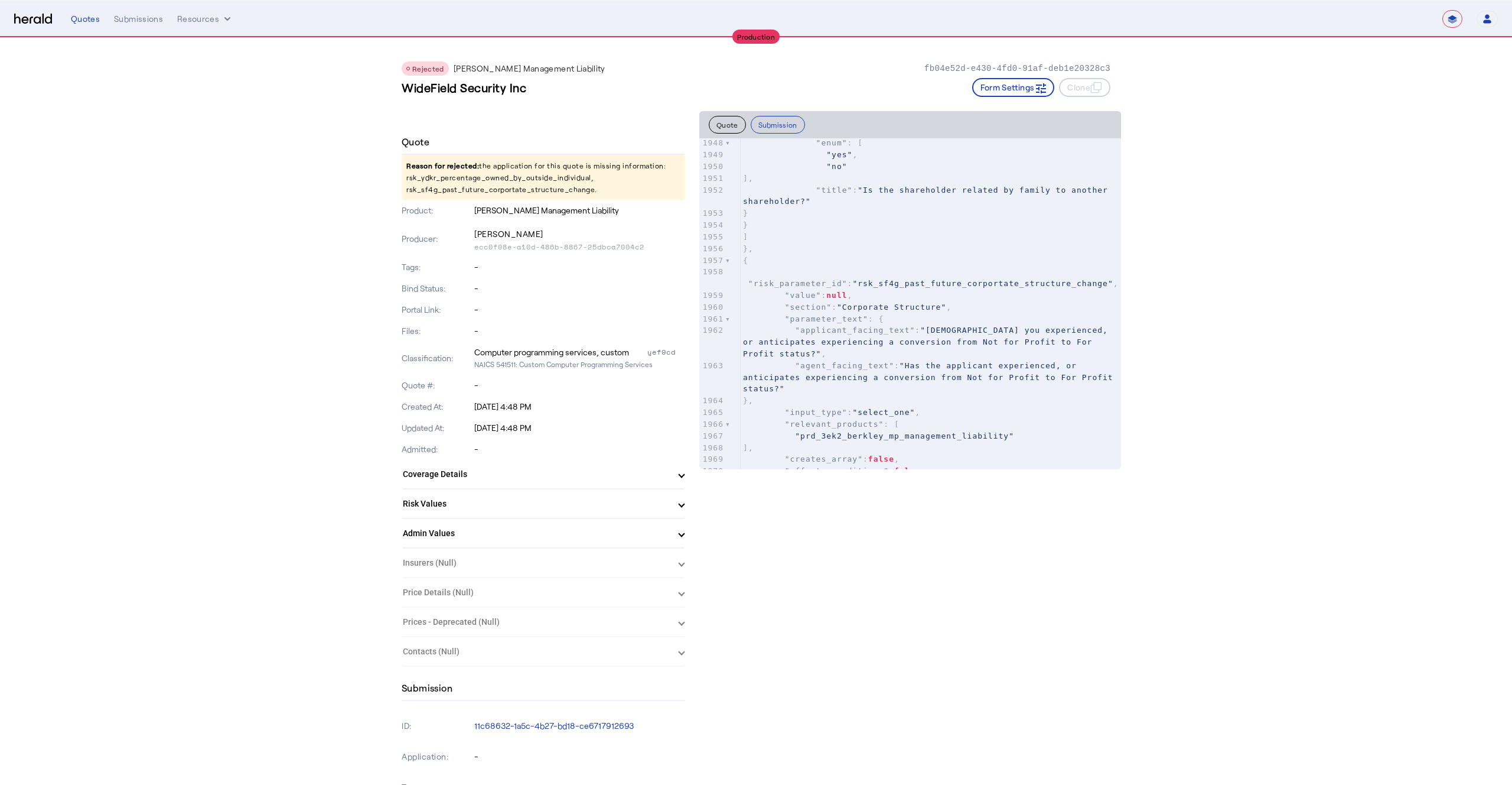
click at [452, 177] on p "Reason for rejected: the application for this quote is missing information: rsk…" at bounding box center [544, 177] width 284 height 45
drag, startPoint x: 547, startPoint y: 90, endPoint x: 380, endPoint y: 90, distance: 167.0
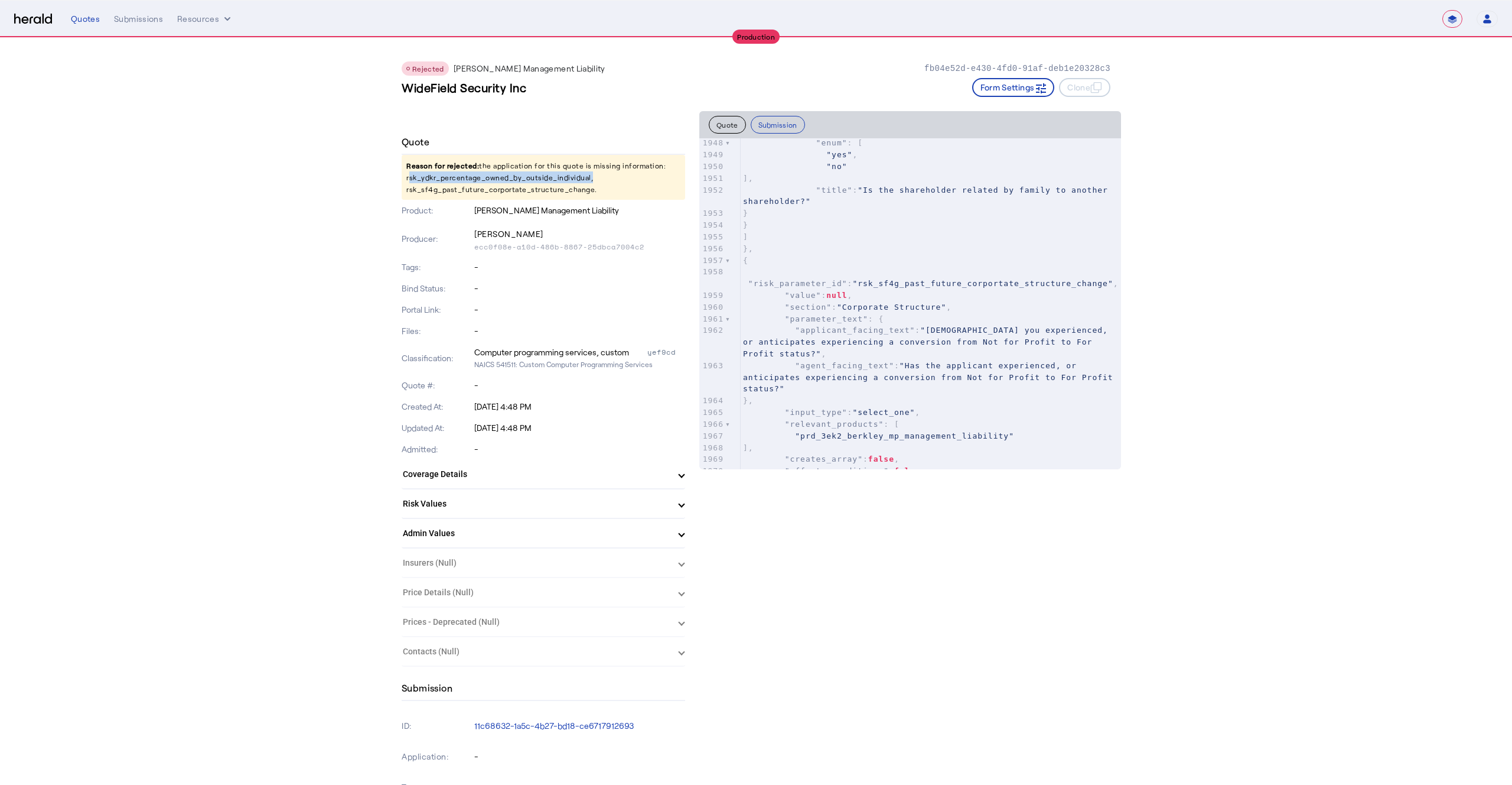
copy h3 "WideField Security Inc"
click at [133, 21] on div "Submissions" at bounding box center [139, 18] width 49 height 12
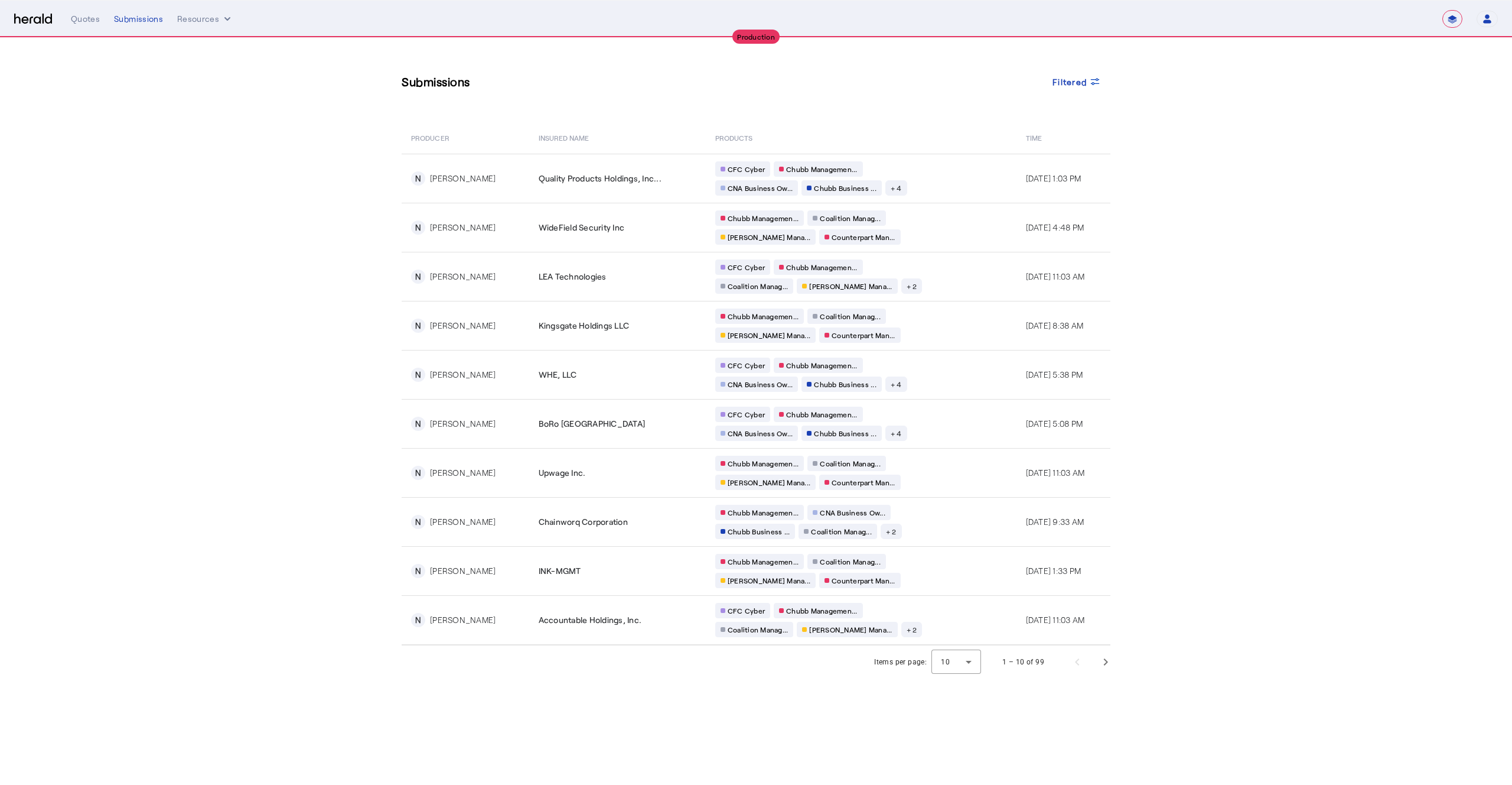
click at [1450, 15] on select "**********" at bounding box center [1452, 19] width 20 height 17
select select "*******"
click at [1442, 10] on select "**********" at bounding box center [1452, 19] width 20 height 17
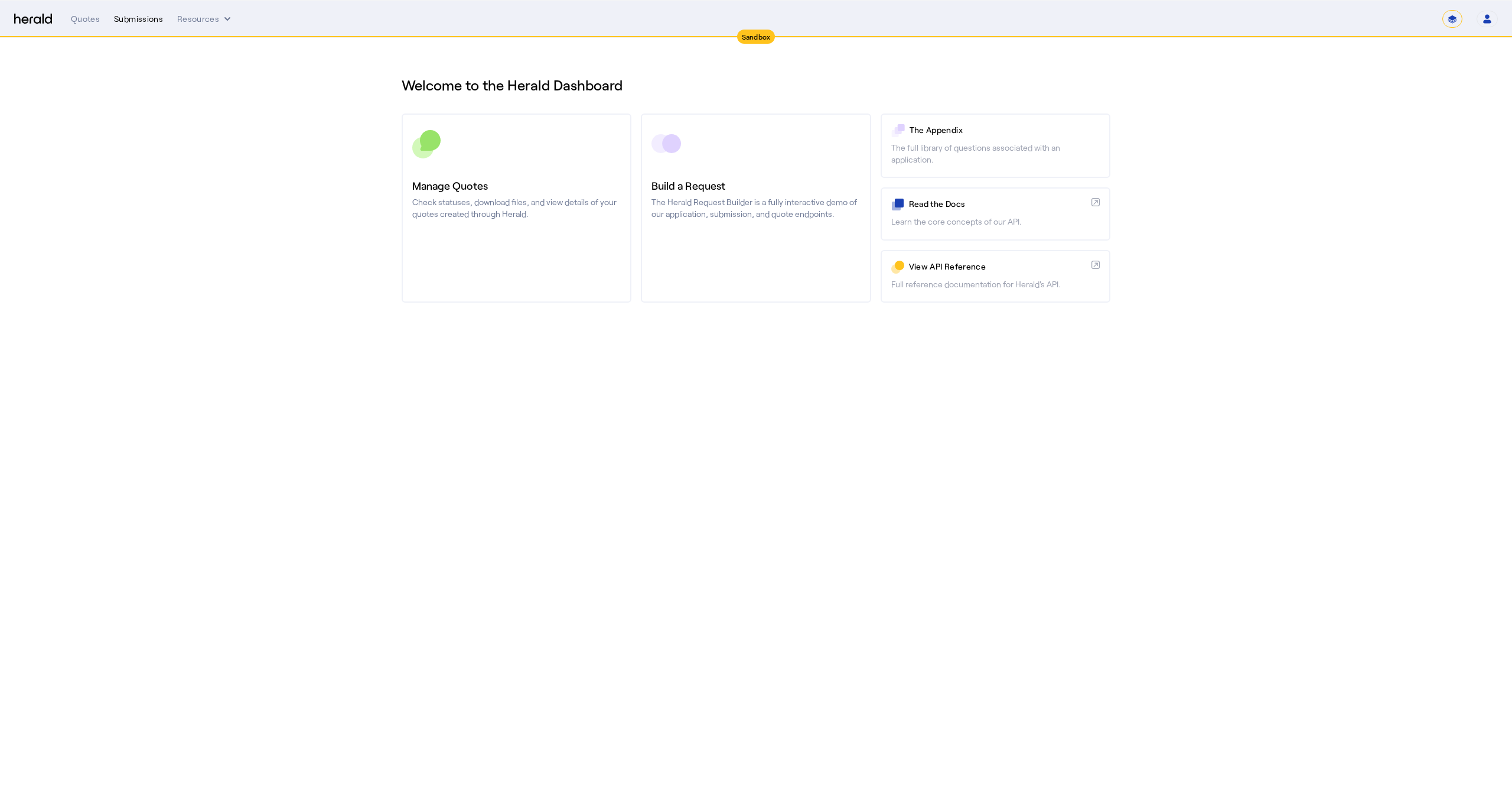
click at [159, 19] on div "Submissions" at bounding box center [139, 18] width 49 height 12
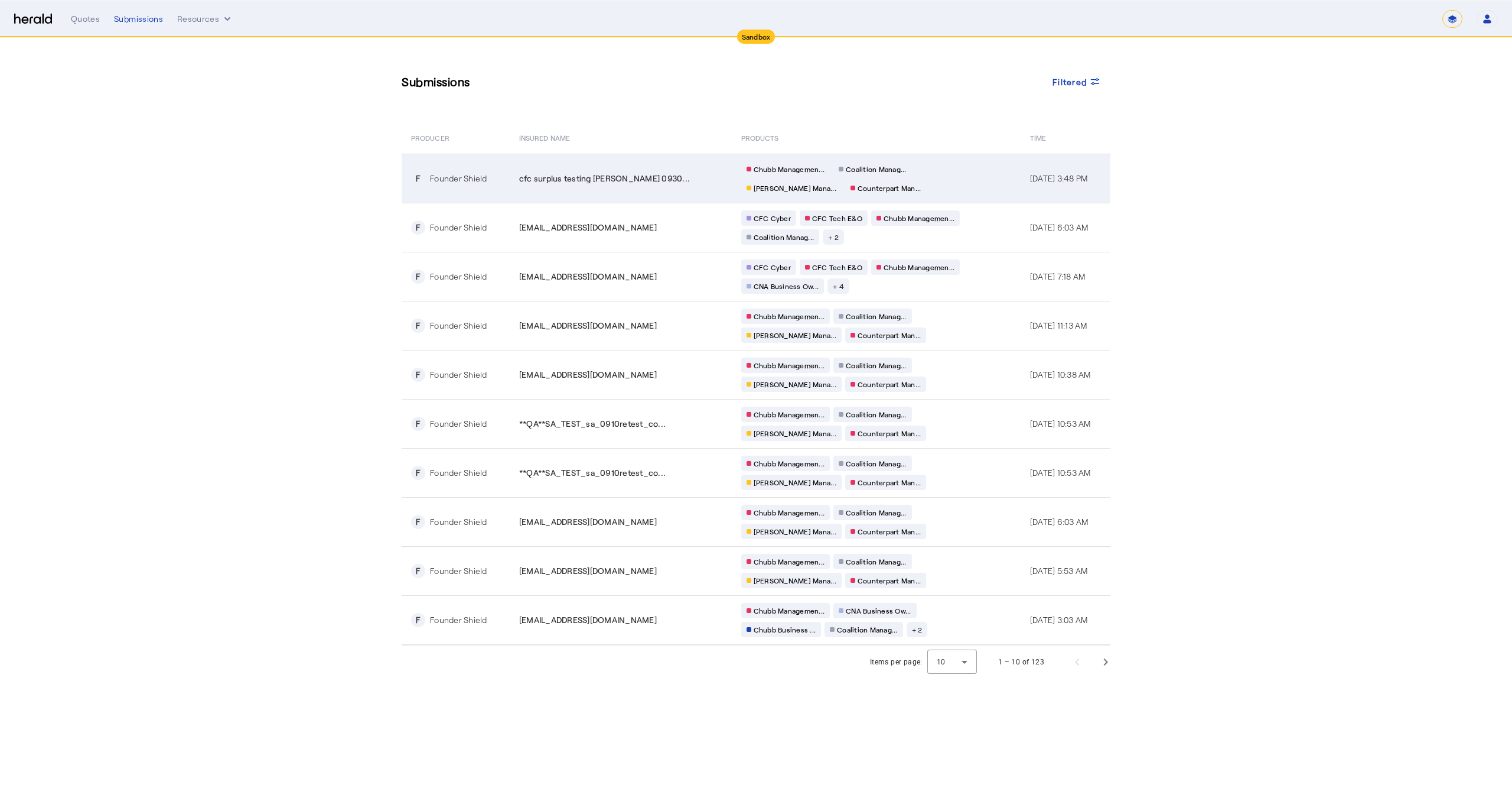
click at [585, 173] on span "cfc surplus testing [PERSON_NAME] 0930..." at bounding box center [604, 178] width 170 height 12
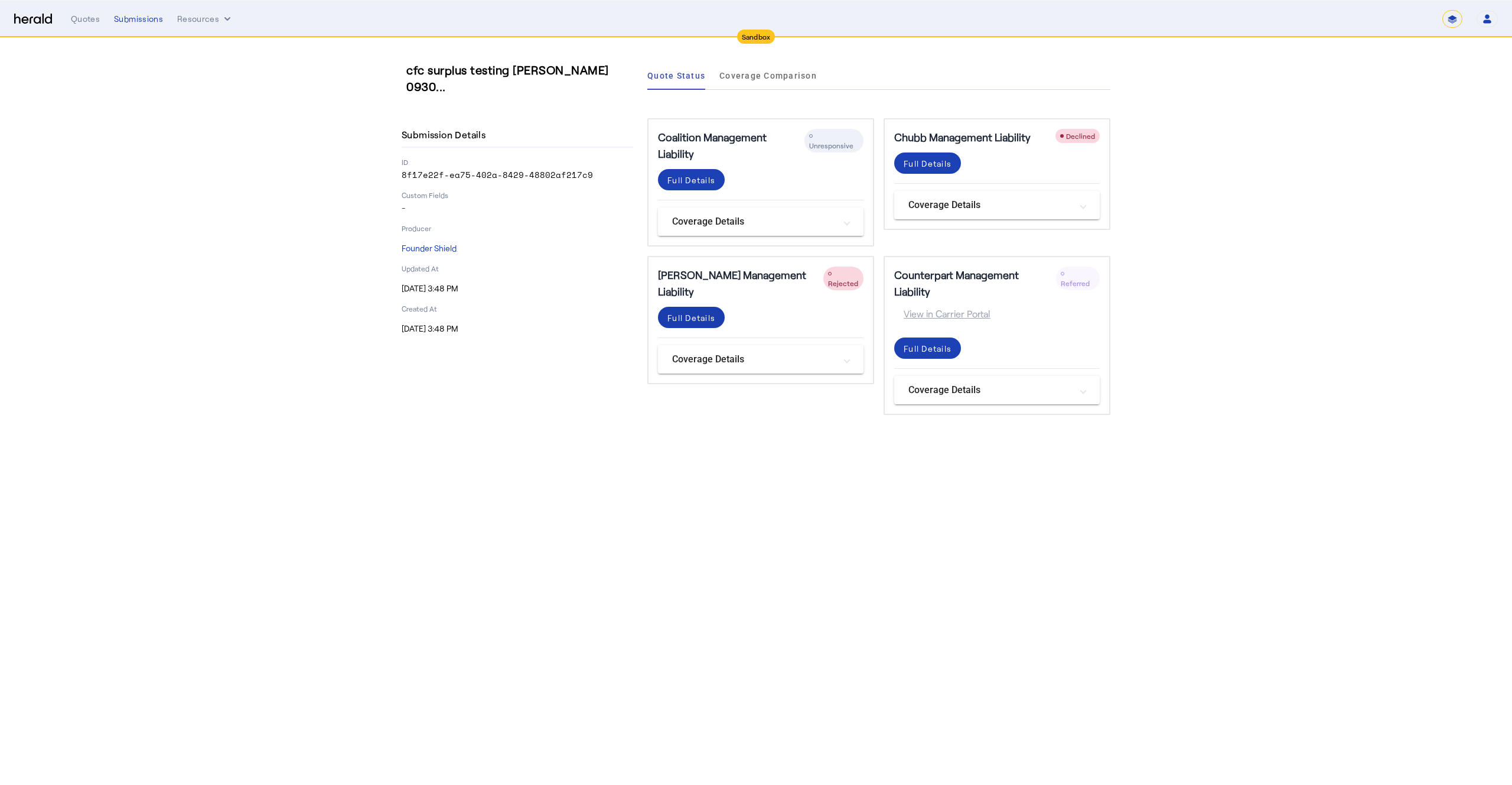
click at [685, 312] on div "Full Details" at bounding box center [691, 318] width 48 height 13
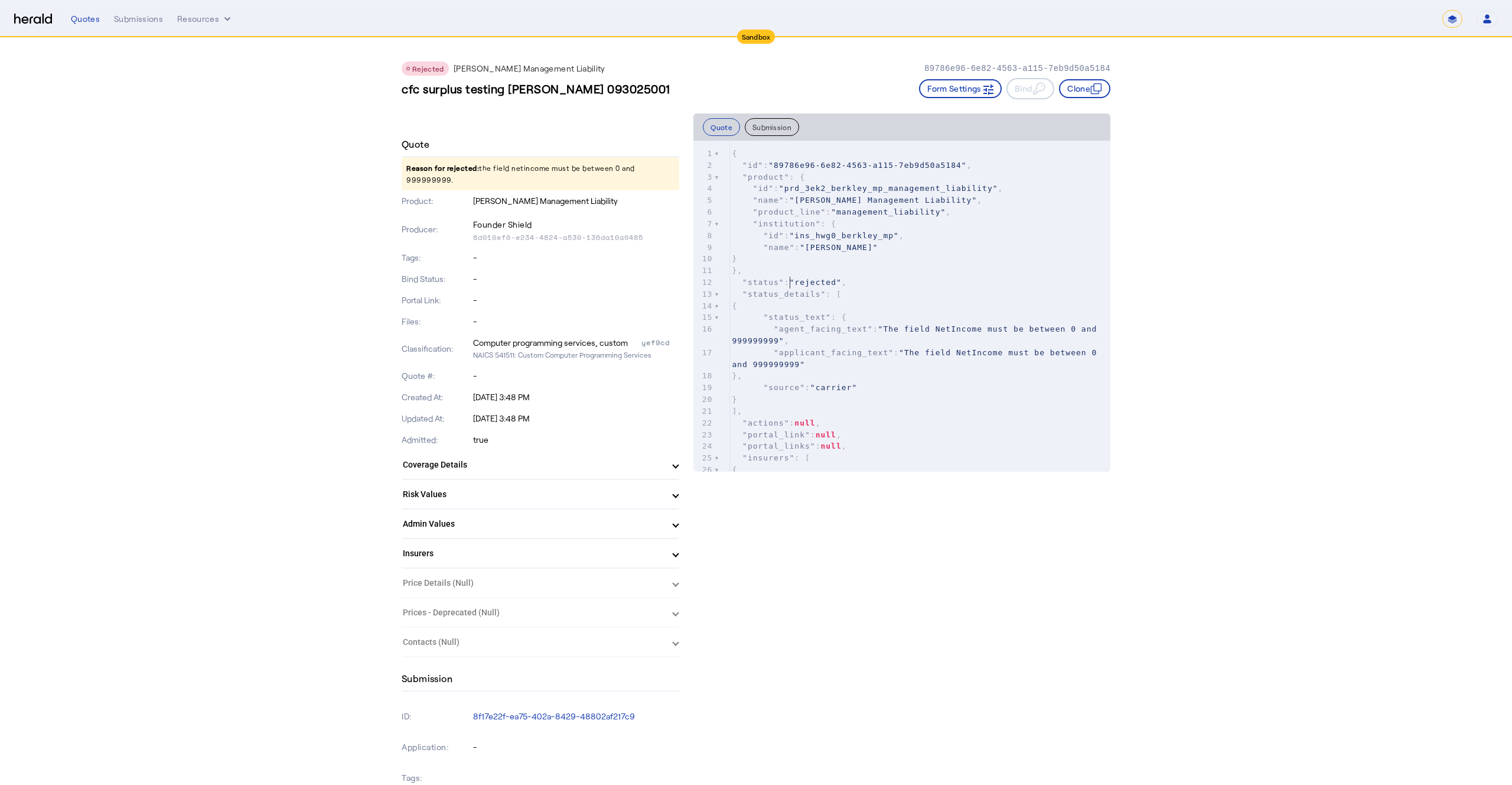
click at [788, 287] on pre ""status" : "rejected" ," at bounding box center [920, 282] width 381 height 12
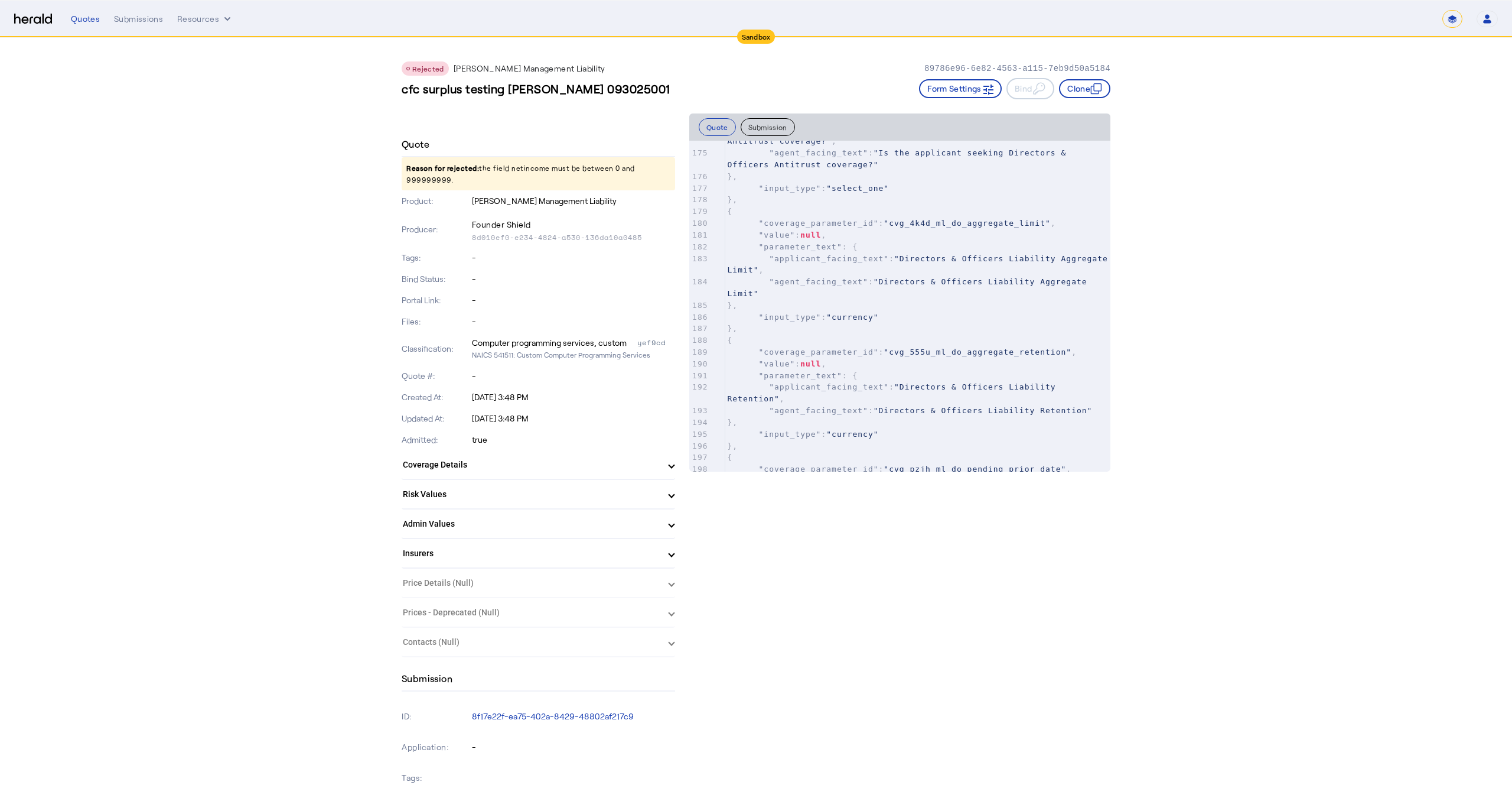
scroll to position [2440, 0]
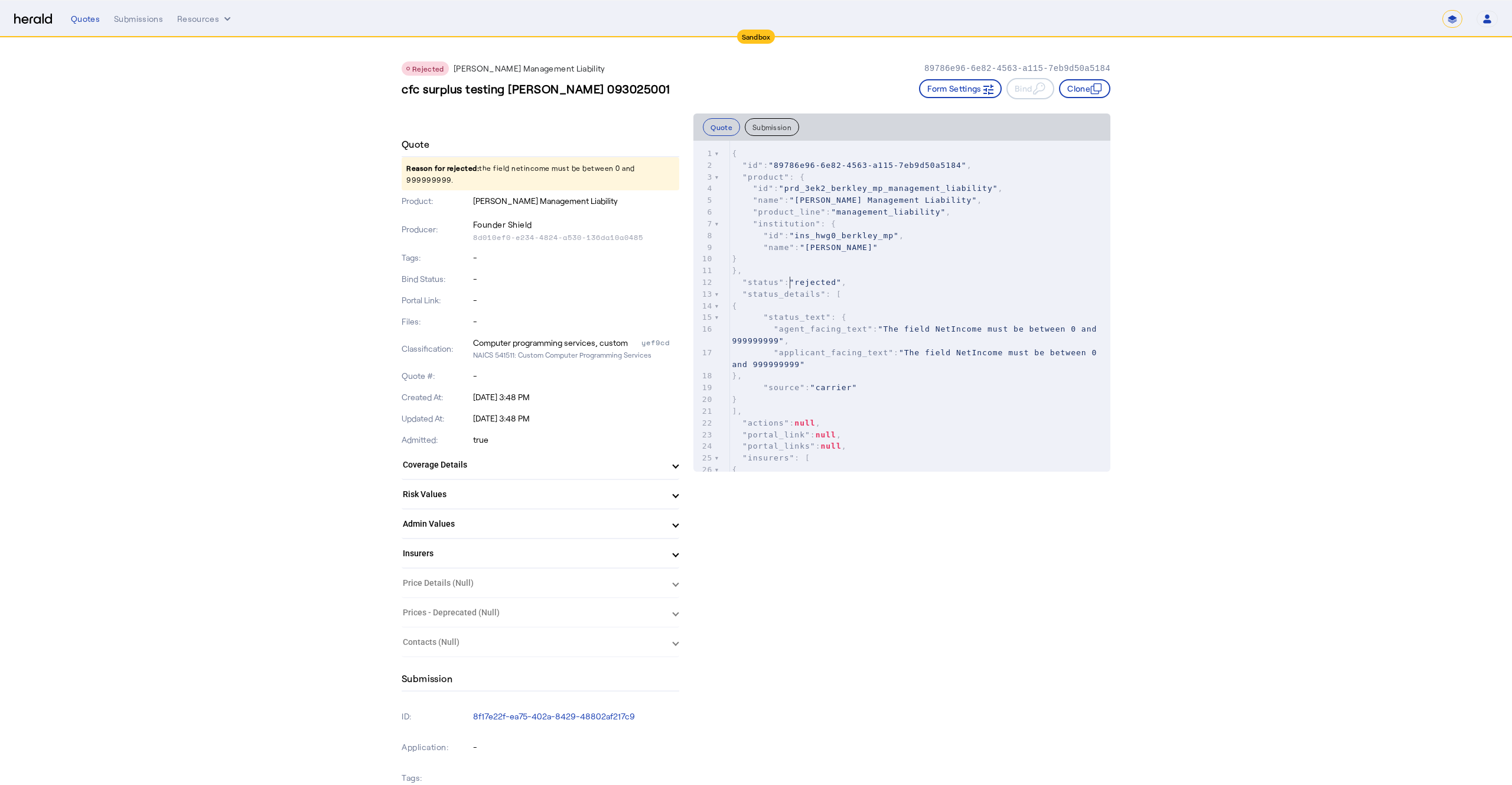
click at [136, 27] on div "**********" at bounding box center [784, 19] width 1427 height 17
click at [136, 24] on div "Submissions" at bounding box center [139, 18] width 49 height 12
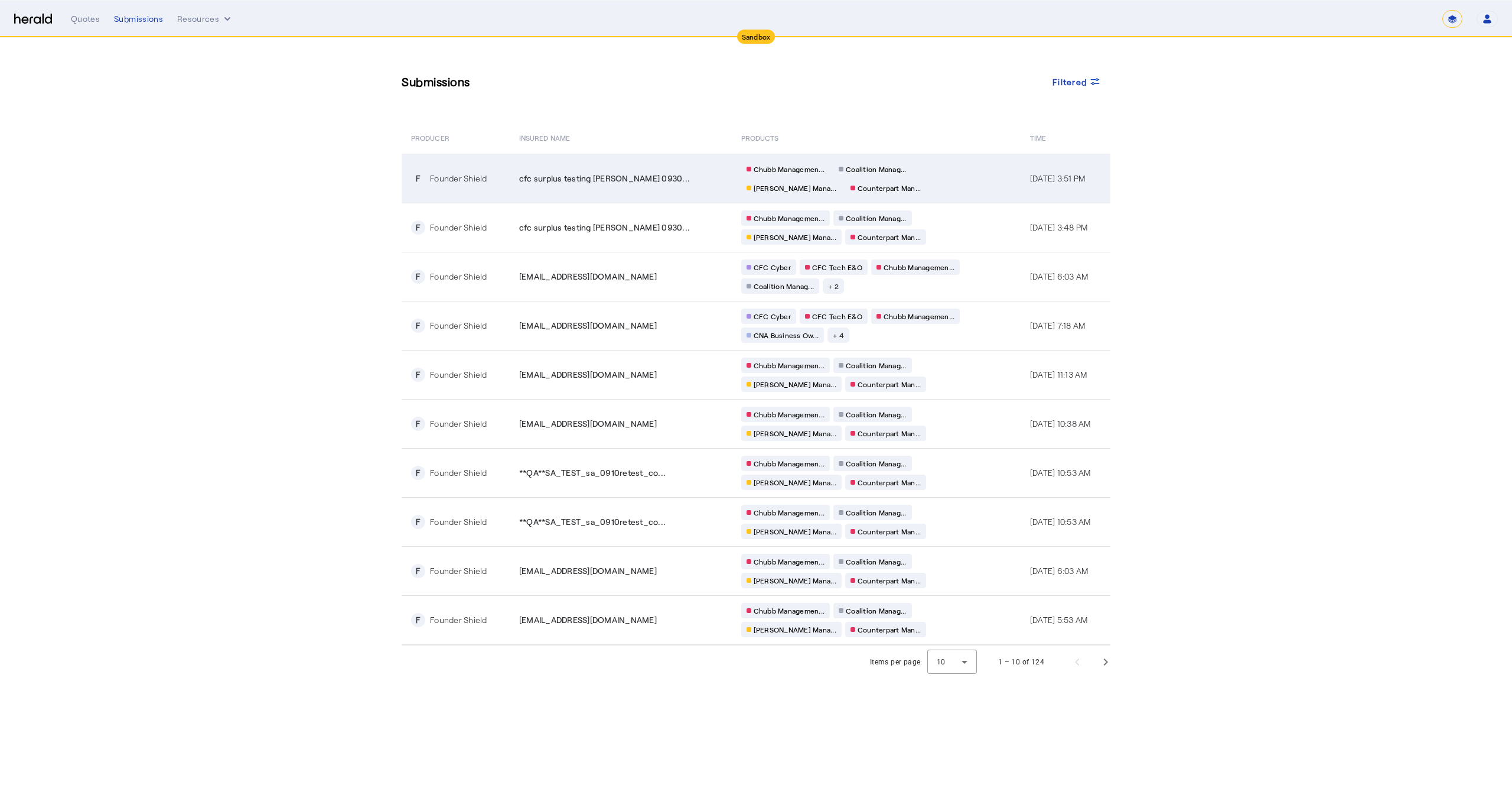
click at [538, 186] on td "cfc surplus testing [PERSON_NAME] 0930..." at bounding box center [620, 178] width 222 height 49
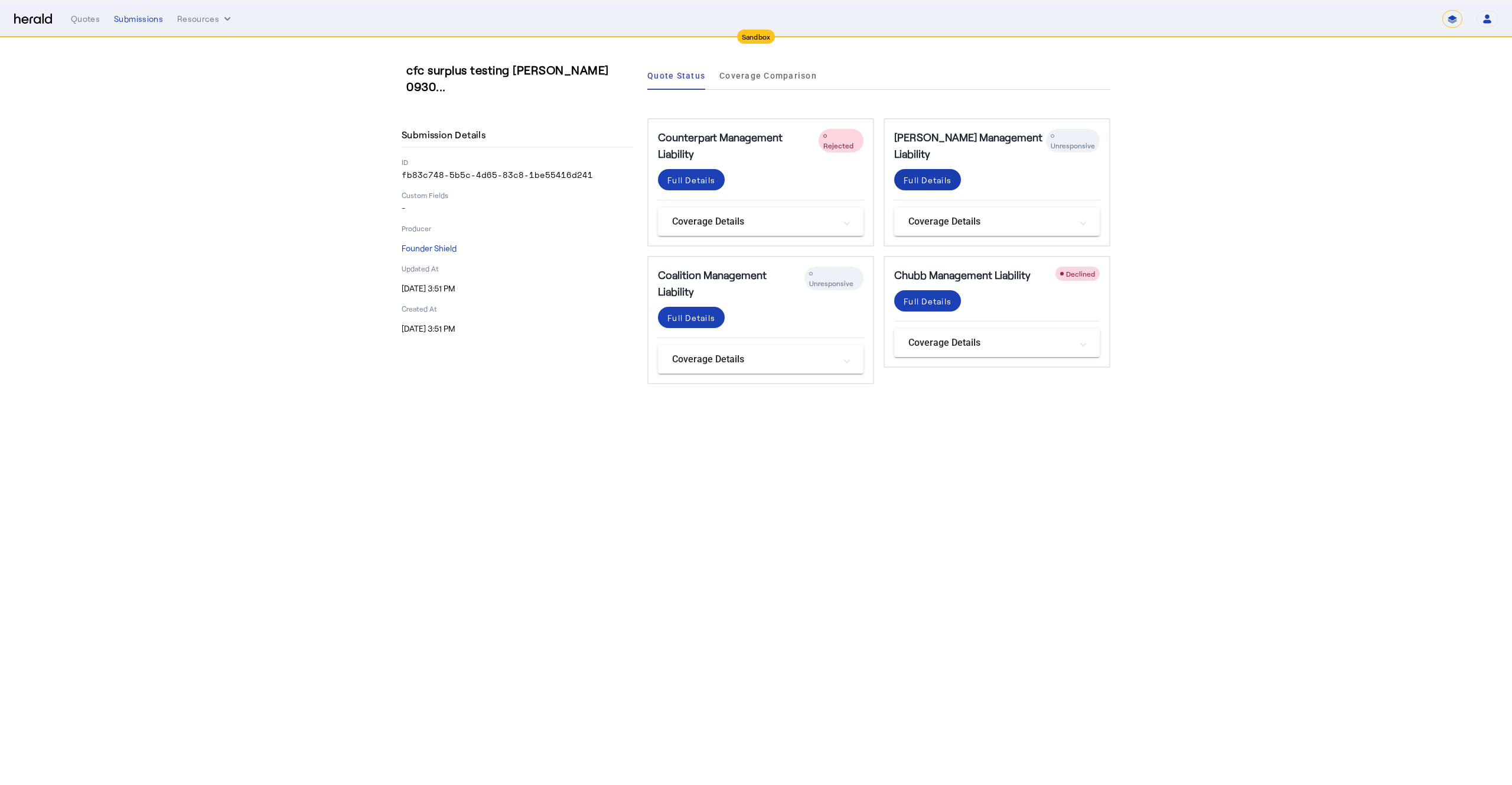
click at [925, 184] on div "Full Details" at bounding box center [928, 180] width 48 height 13
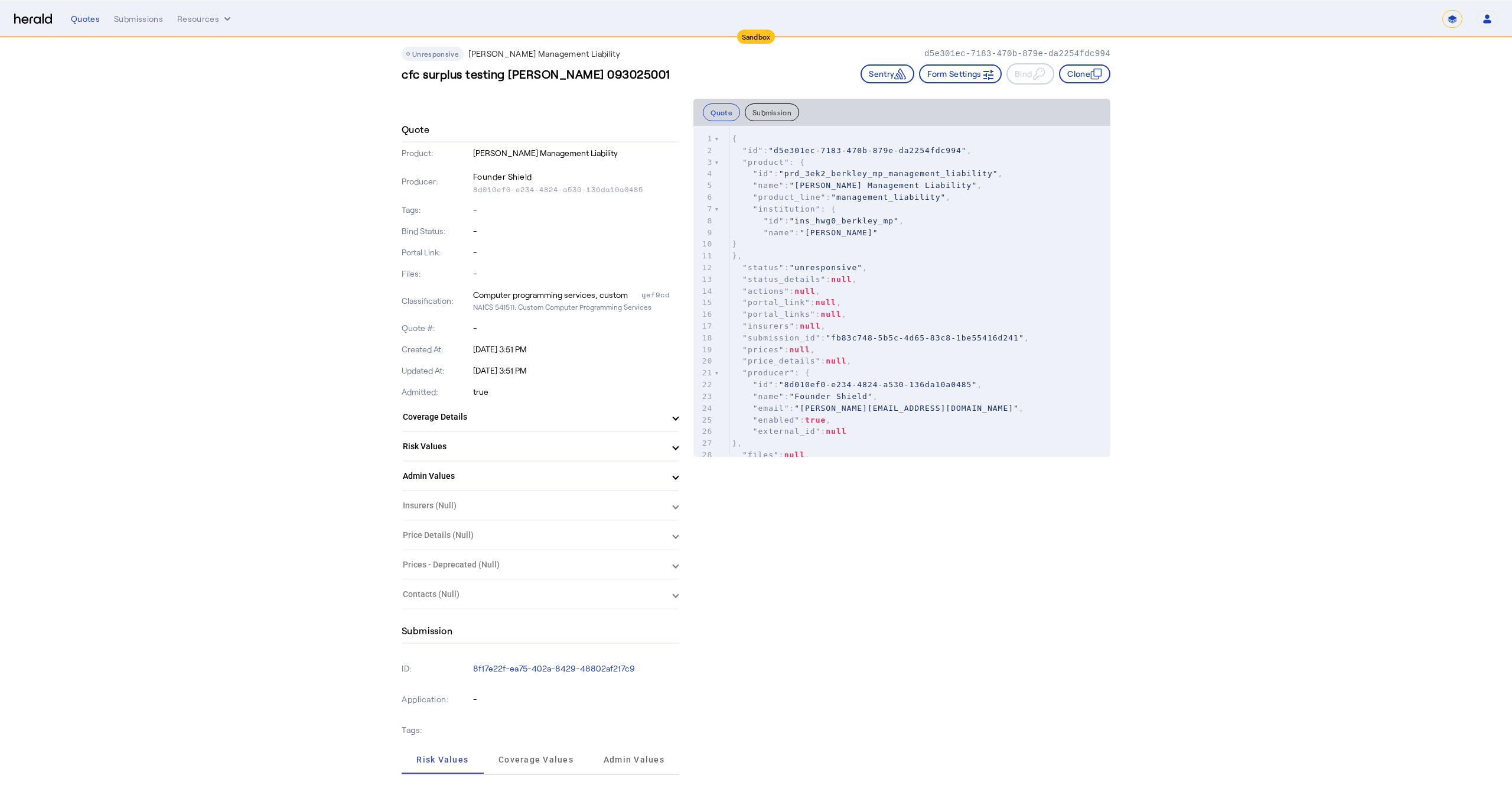
scroll to position [16, 0]
click at [766, 115] on button "Submission" at bounding box center [772, 111] width 55 height 17
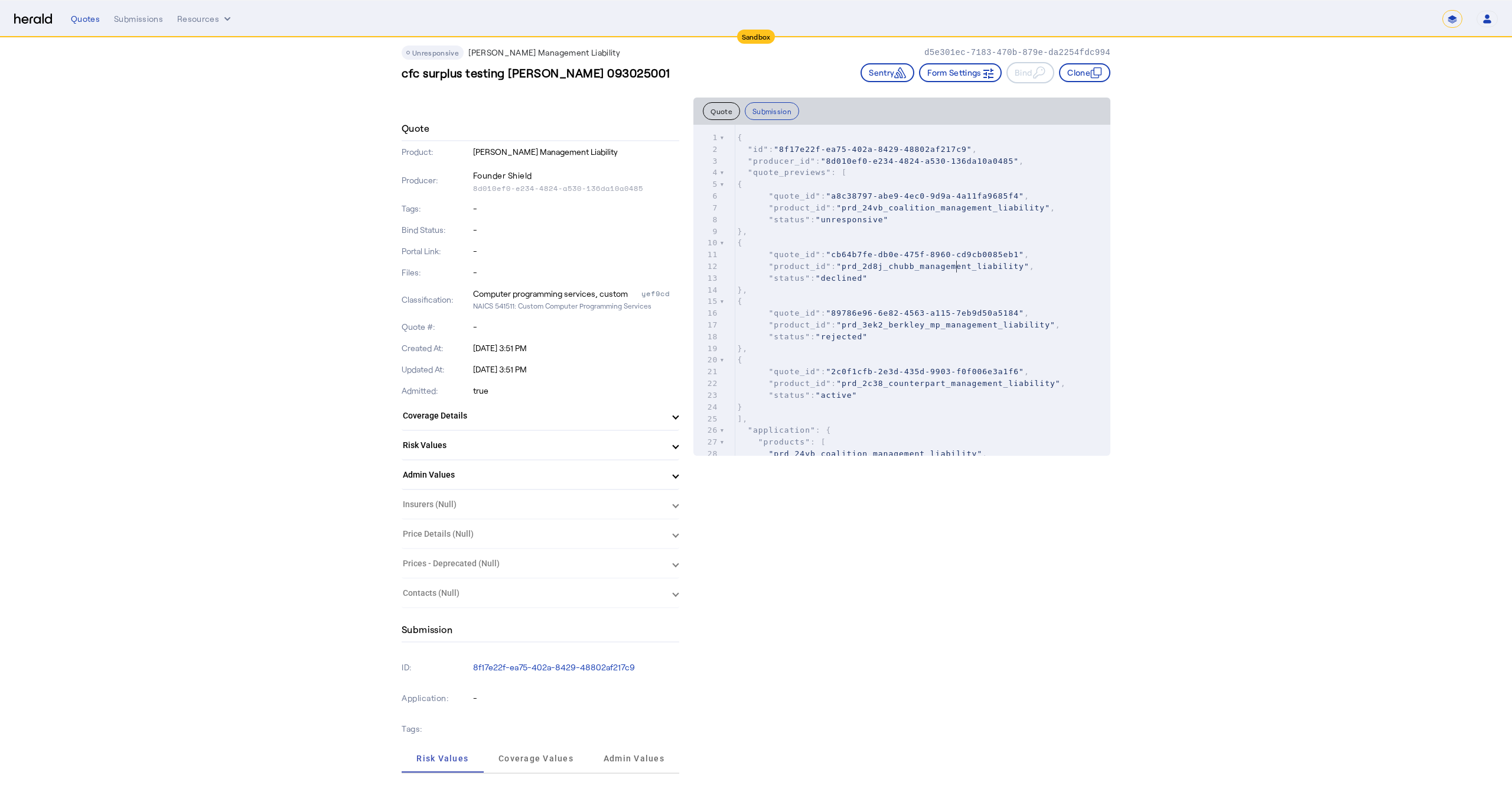
click at [958, 270] on span ""prd_2d8j_chubb_management_liability"" at bounding box center [934, 266] width 193 height 9
click at [881, 264] on span ""prd_2d8j_chubb_management_liability"" at bounding box center [934, 266] width 193 height 9
click at [782, 107] on button "Submission" at bounding box center [772, 111] width 55 height 17
click at [781, 110] on button "Submission" at bounding box center [772, 111] width 55 height 17
click at [838, 195] on span ""a8c38797-abe9-4ec0-9d9a-4a11fa9685f4"" at bounding box center [925, 196] width 198 height 9
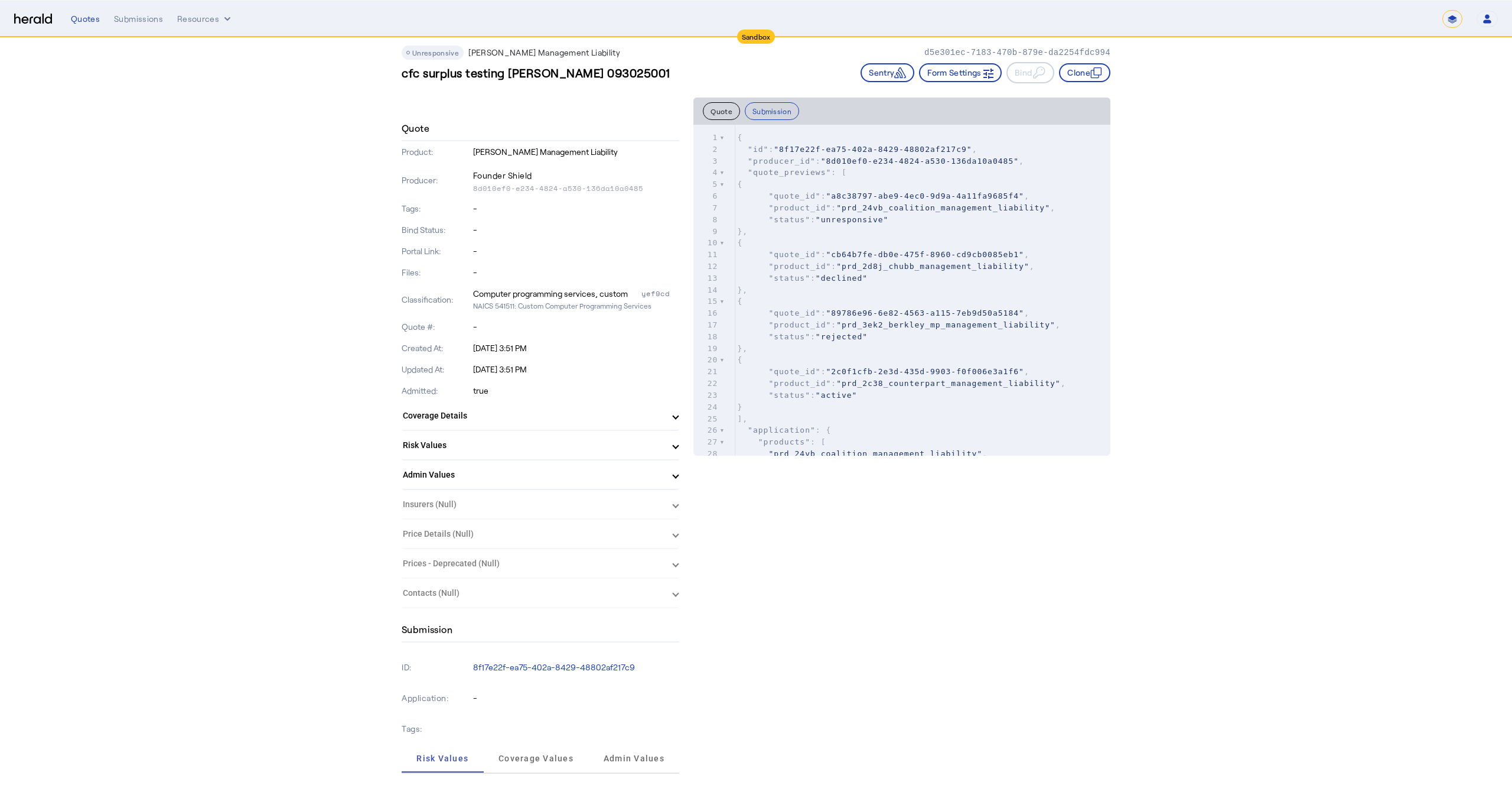
click at [838, 195] on span ""a8c38797-abe9-4ec0-9d9a-4a11fa9685f4"" at bounding box center [925, 196] width 198 height 9
click at [158, 15] on div "Submissions" at bounding box center [139, 18] width 49 height 12
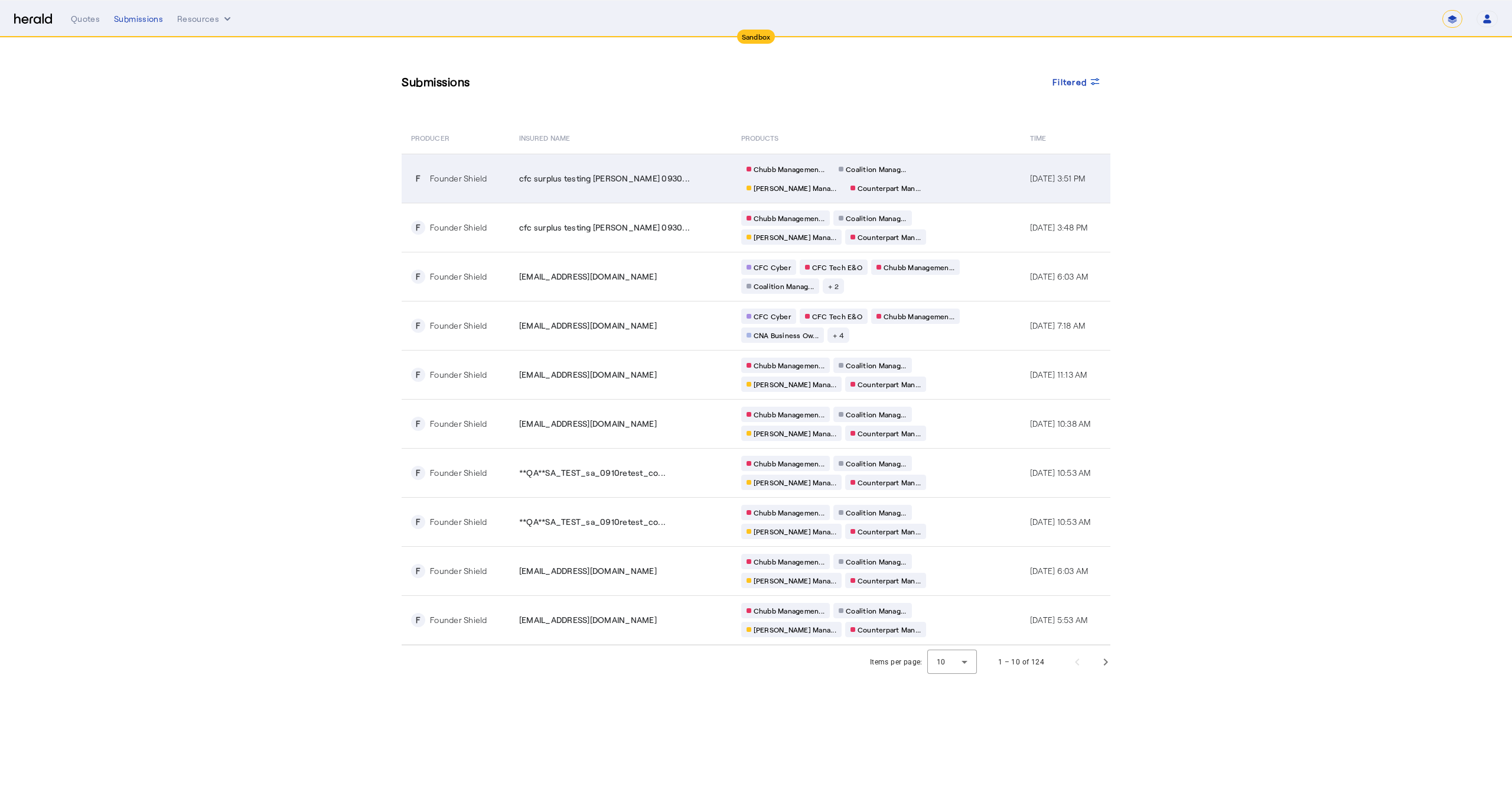
click at [939, 173] on td "Chubb Managemen... Coalition Manag... [PERSON_NAME] Mana... Counterpart Man..." at bounding box center [876, 178] width 289 height 49
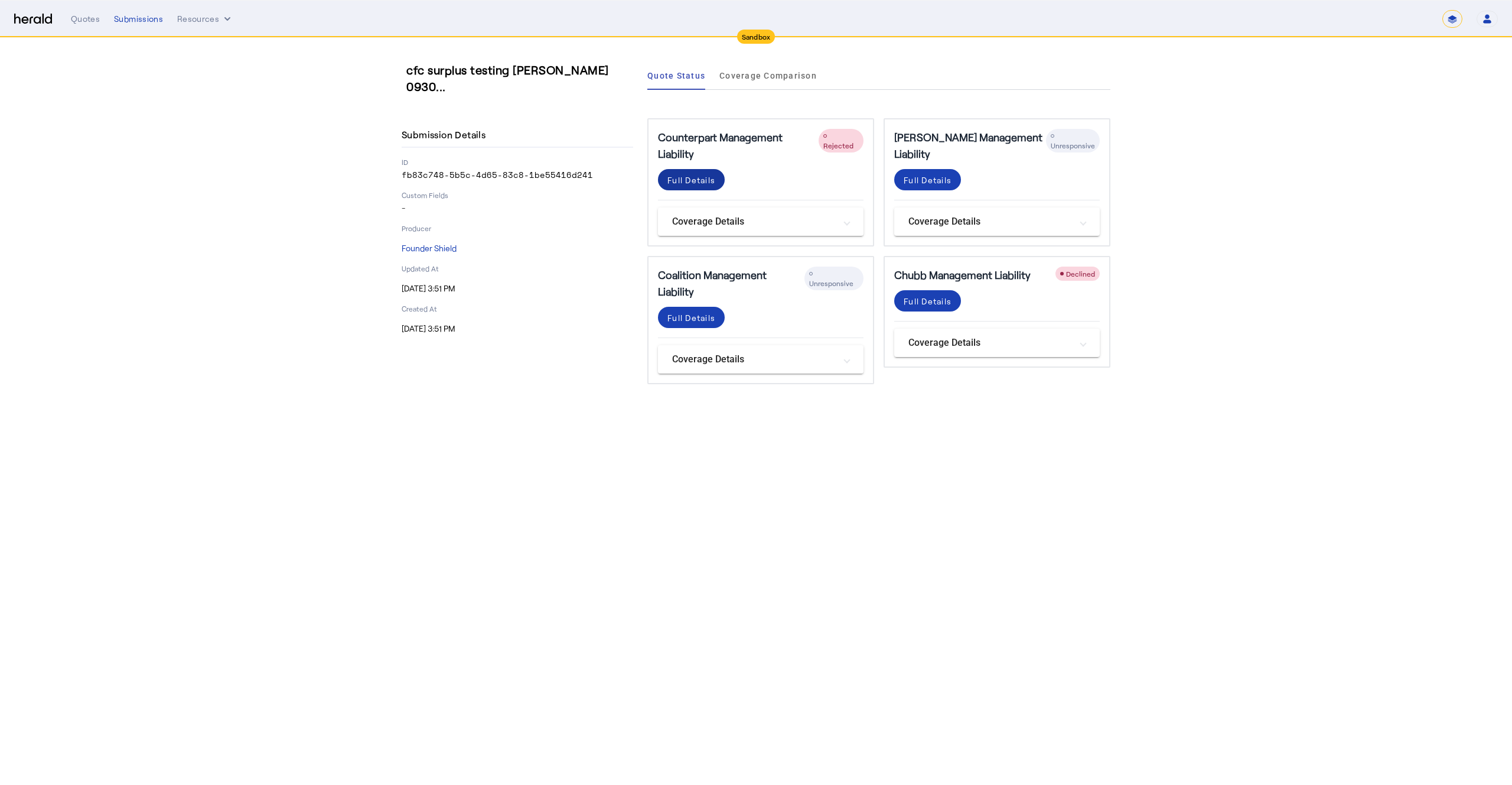
click at [700, 186] on span at bounding box center [691, 180] width 67 height 29
click at [700, 312] on div "Full Details" at bounding box center [691, 318] width 48 height 13
click at [937, 304] on div "Full Details" at bounding box center [928, 301] width 48 height 13
click at [914, 180] on div "Full Details" at bounding box center [928, 180] width 48 height 13
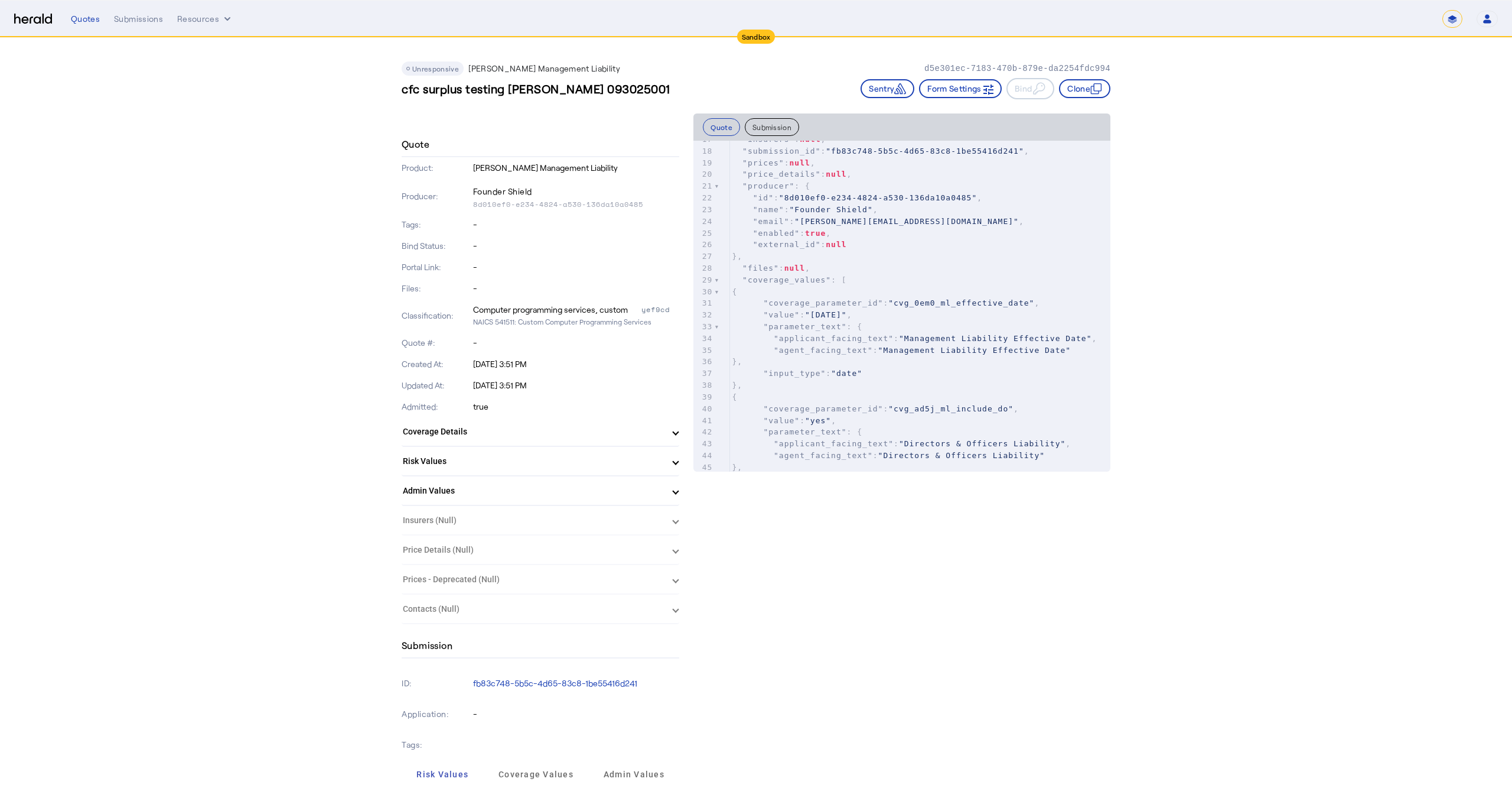
scroll to position [291, 0]
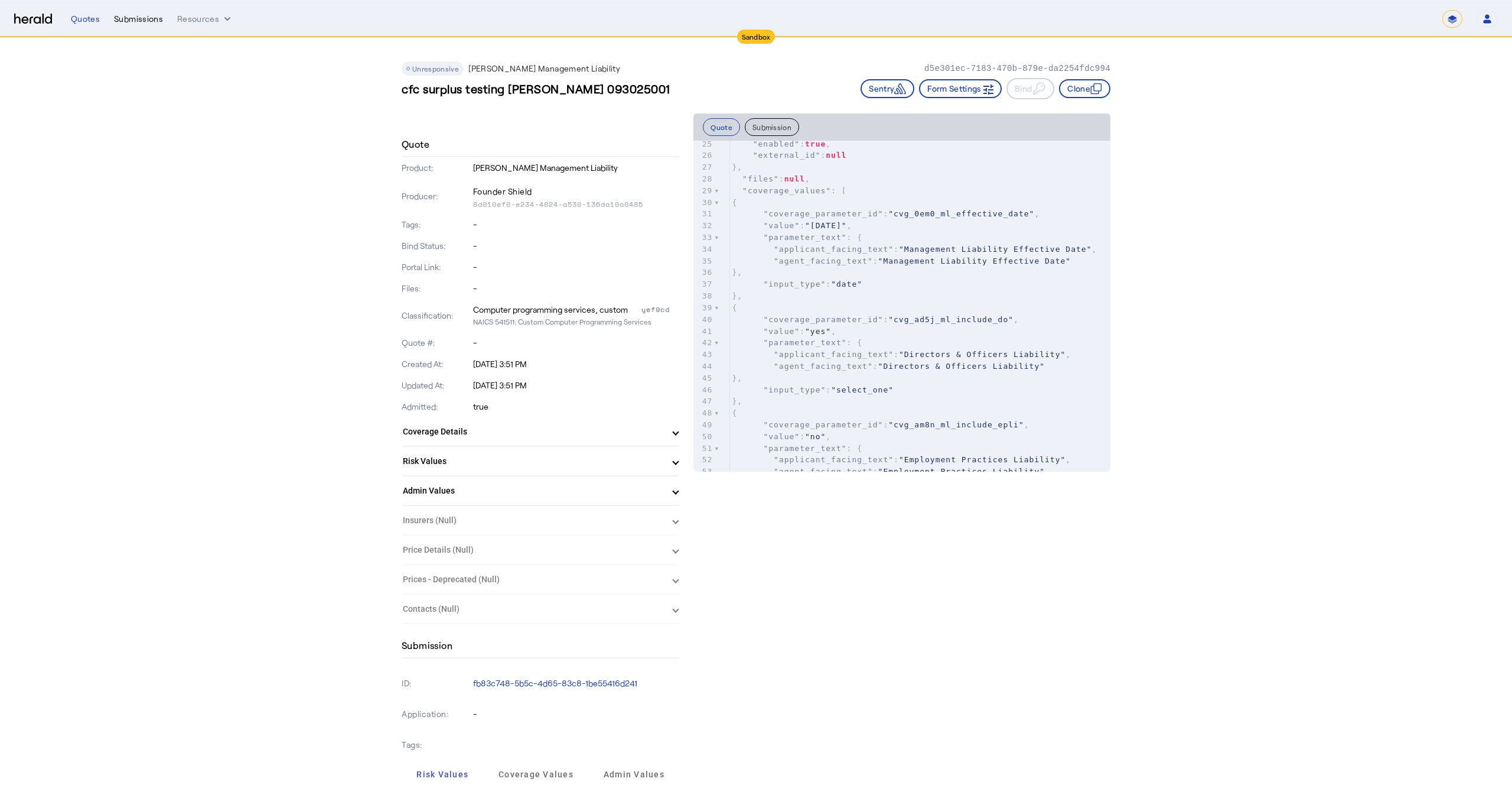
click at [128, 29] on nav "**********" at bounding box center [756, 19] width 1512 height 36
click at [129, 23] on div "Submissions" at bounding box center [139, 18] width 49 height 12
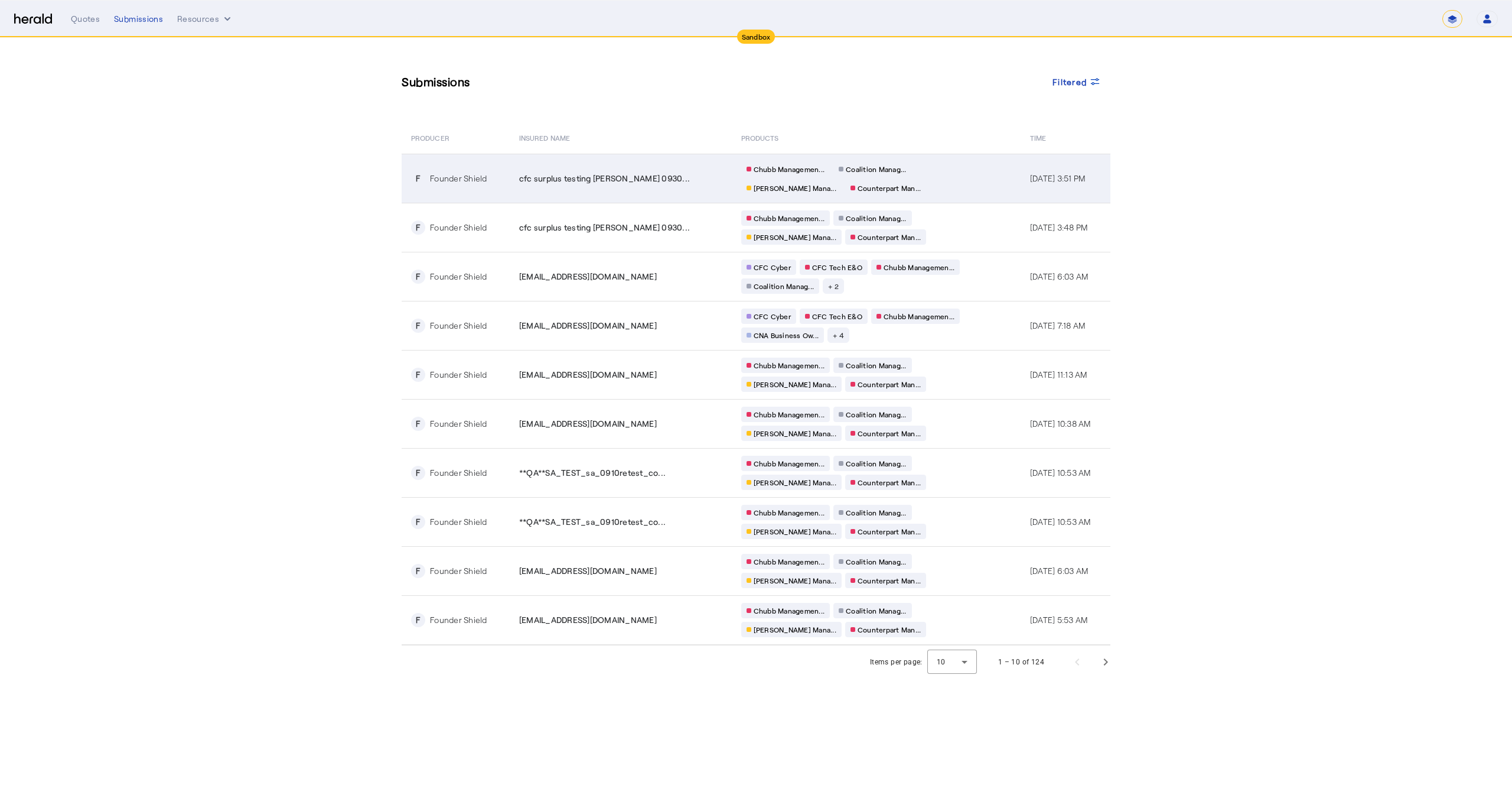
click at [666, 175] on div "cfc surplus testing [PERSON_NAME] 0930..." at bounding box center [623, 178] width 208 height 12
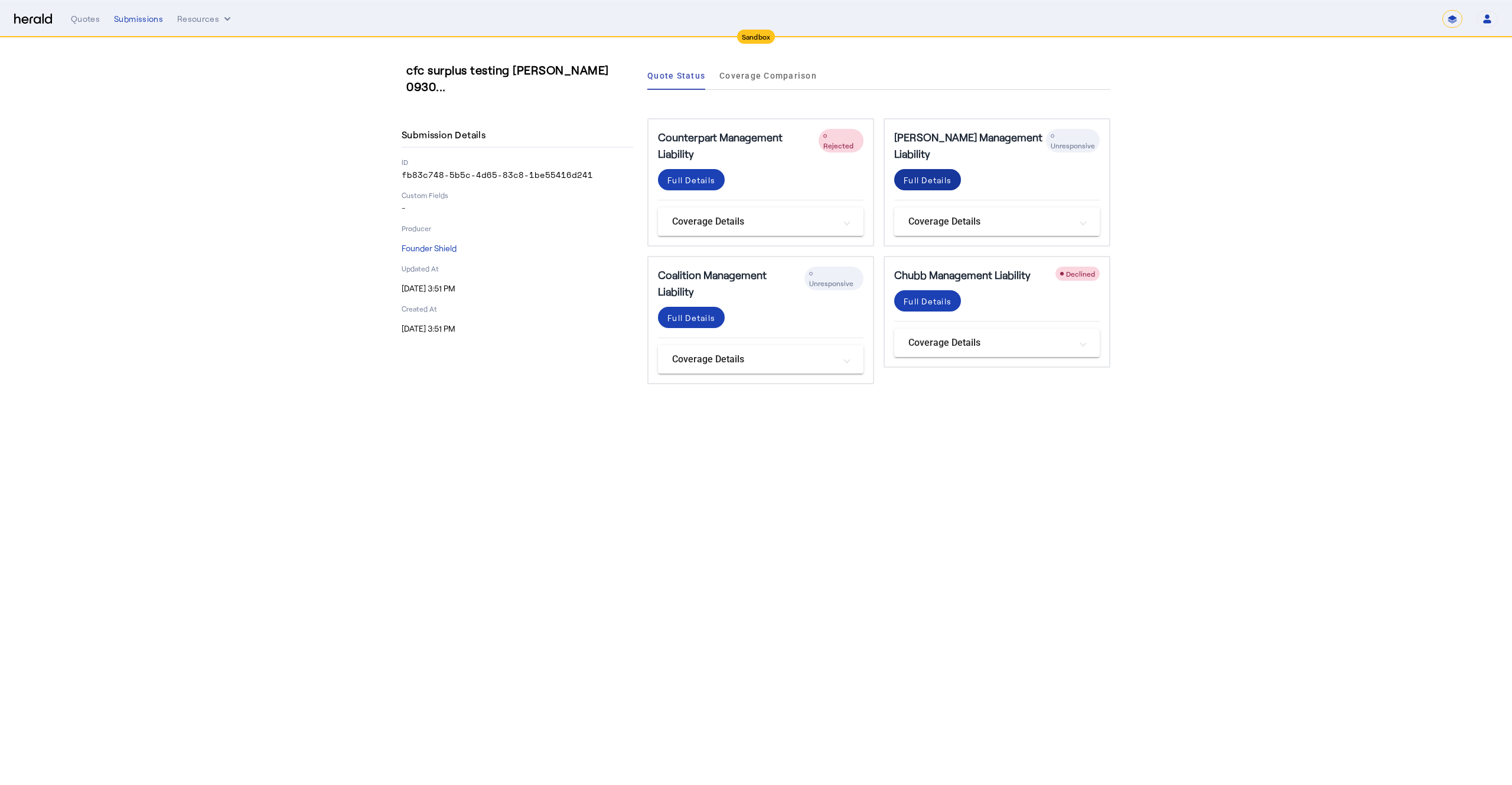
click at [930, 175] on div "Full Details" at bounding box center [928, 180] width 48 height 13
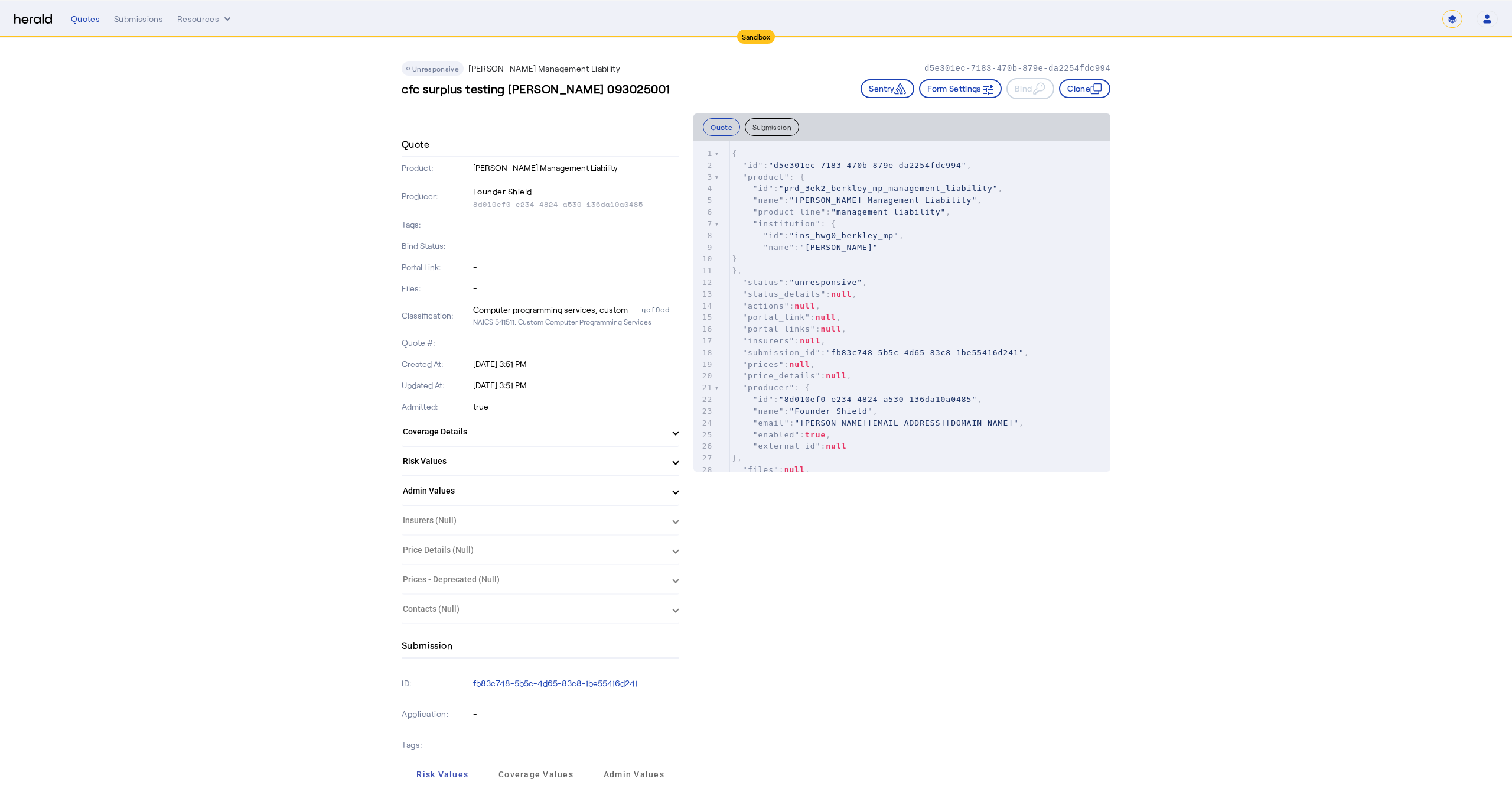
click at [781, 128] on button "Submission" at bounding box center [772, 127] width 55 height 17
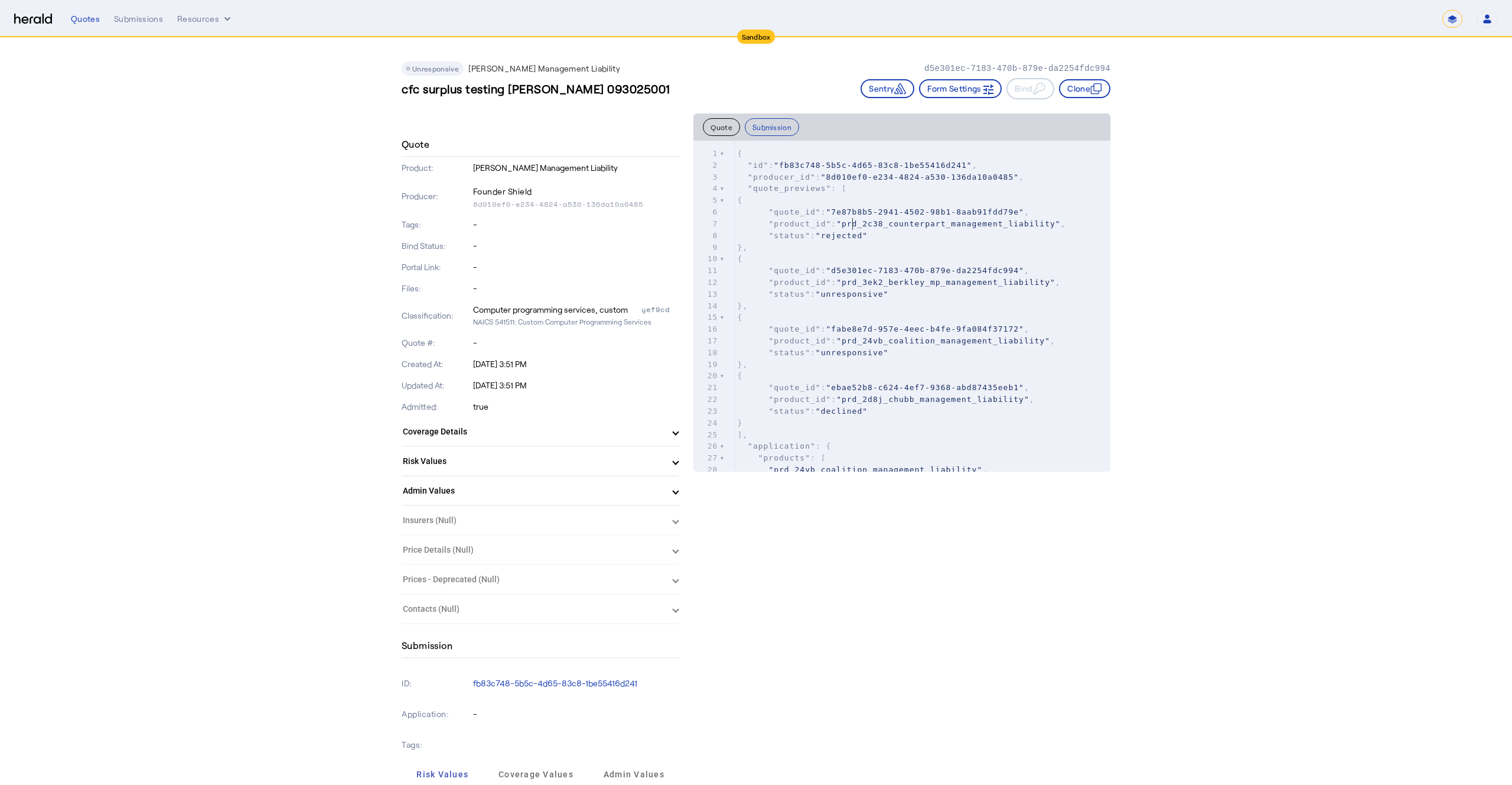
click at [853, 221] on span ""prd_2c38_counterpart_management_liability"" at bounding box center [949, 224] width 224 height 9
type input "*"
click at [774, 153] on pre "{" at bounding box center [922, 153] width 376 height 12
click at [774, 127] on button "Submission" at bounding box center [772, 127] width 55 height 17
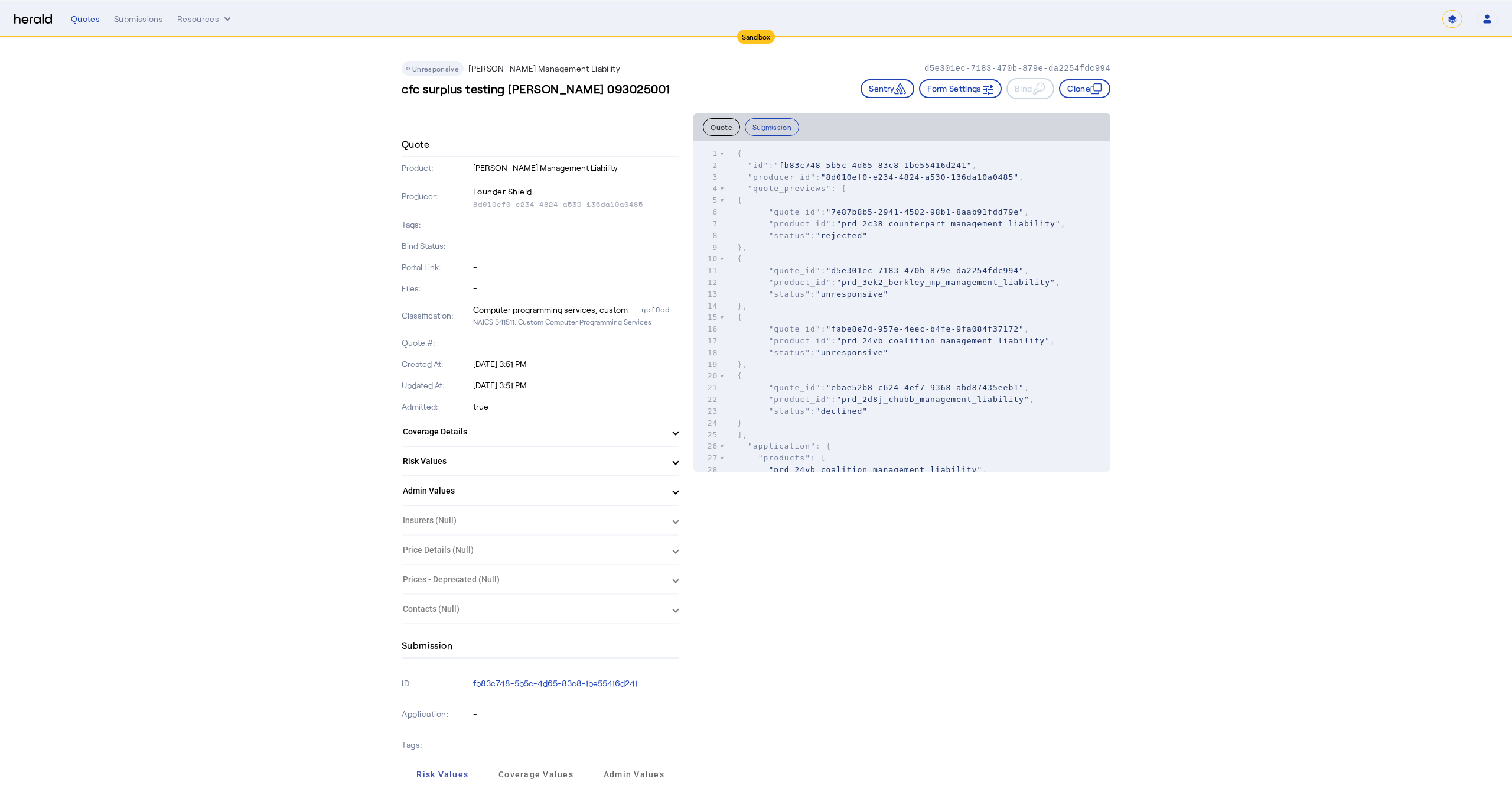
click at [728, 126] on button "Quote" at bounding box center [721, 127] width 37 height 17
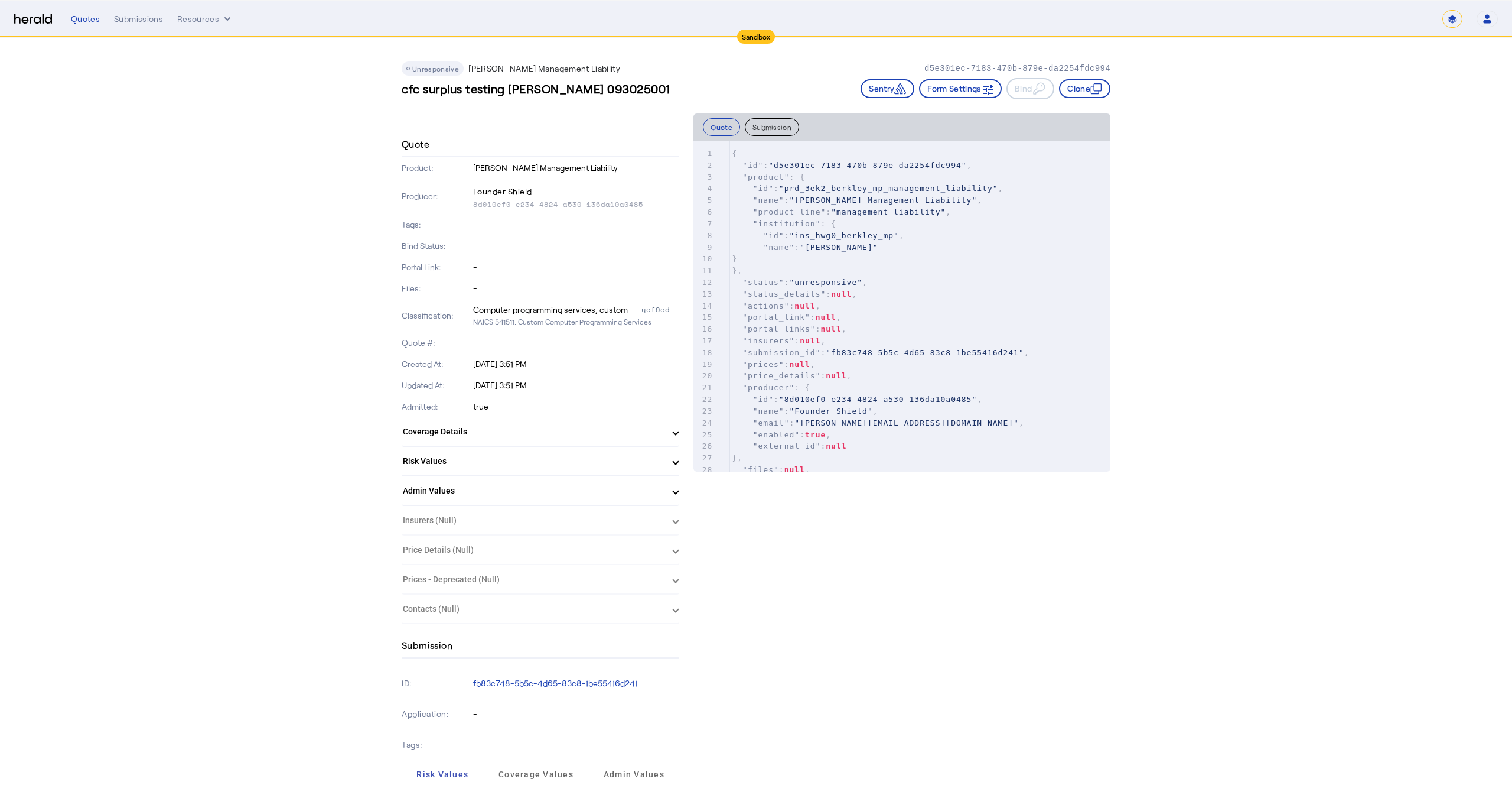
click at [861, 225] on pre ""institution" : {" at bounding box center [920, 224] width 381 height 12
type input "***"
click at [150, 18] on div "Submissions" at bounding box center [139, 18] width 49 height 12
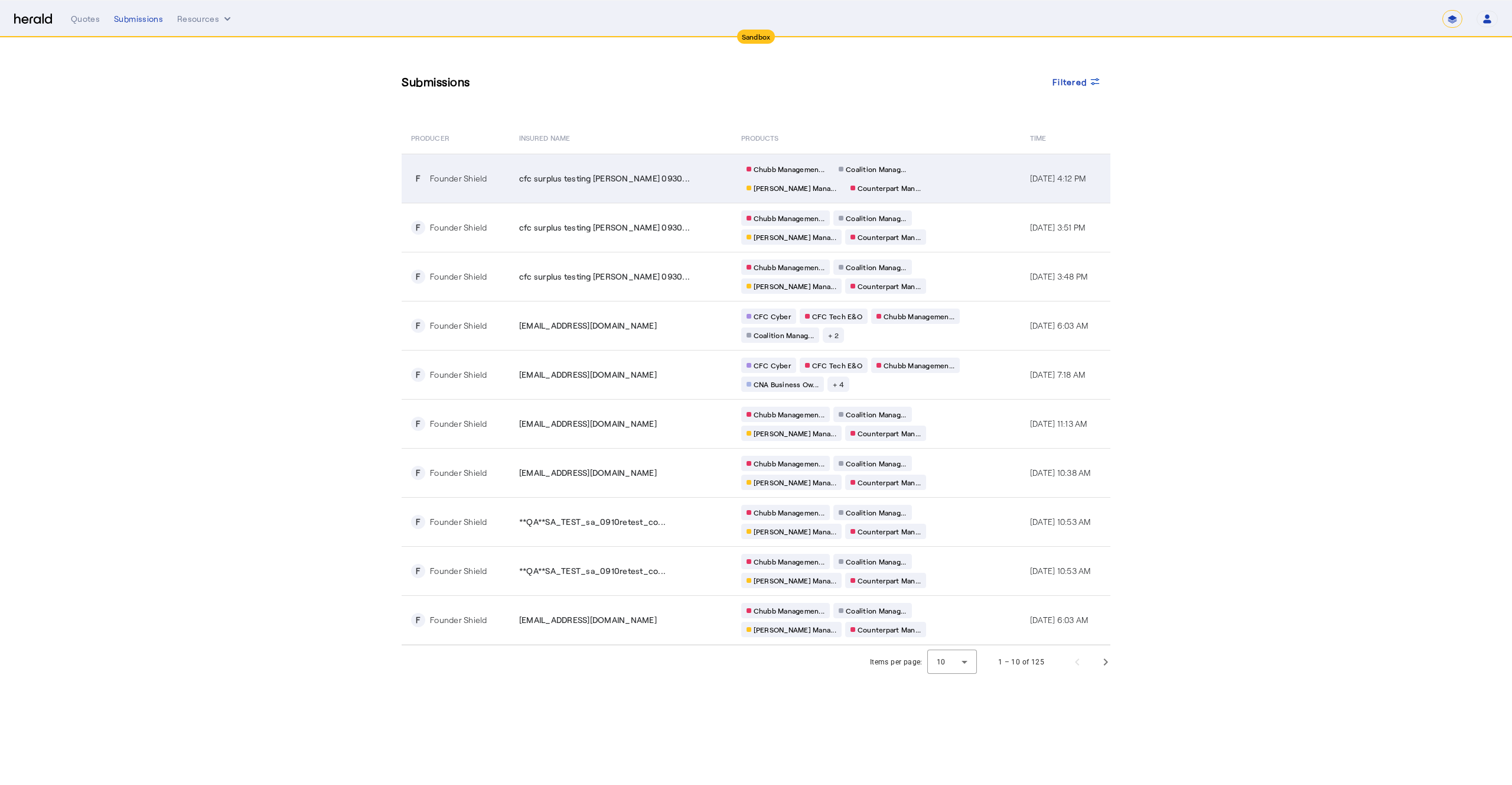
click at [938, 180] on td "Chubb Managemen... Coalition Manag... [PERSON_NAME] Mana... Counterpart Man..." at bounding box center [876, 178] width 289 height 49
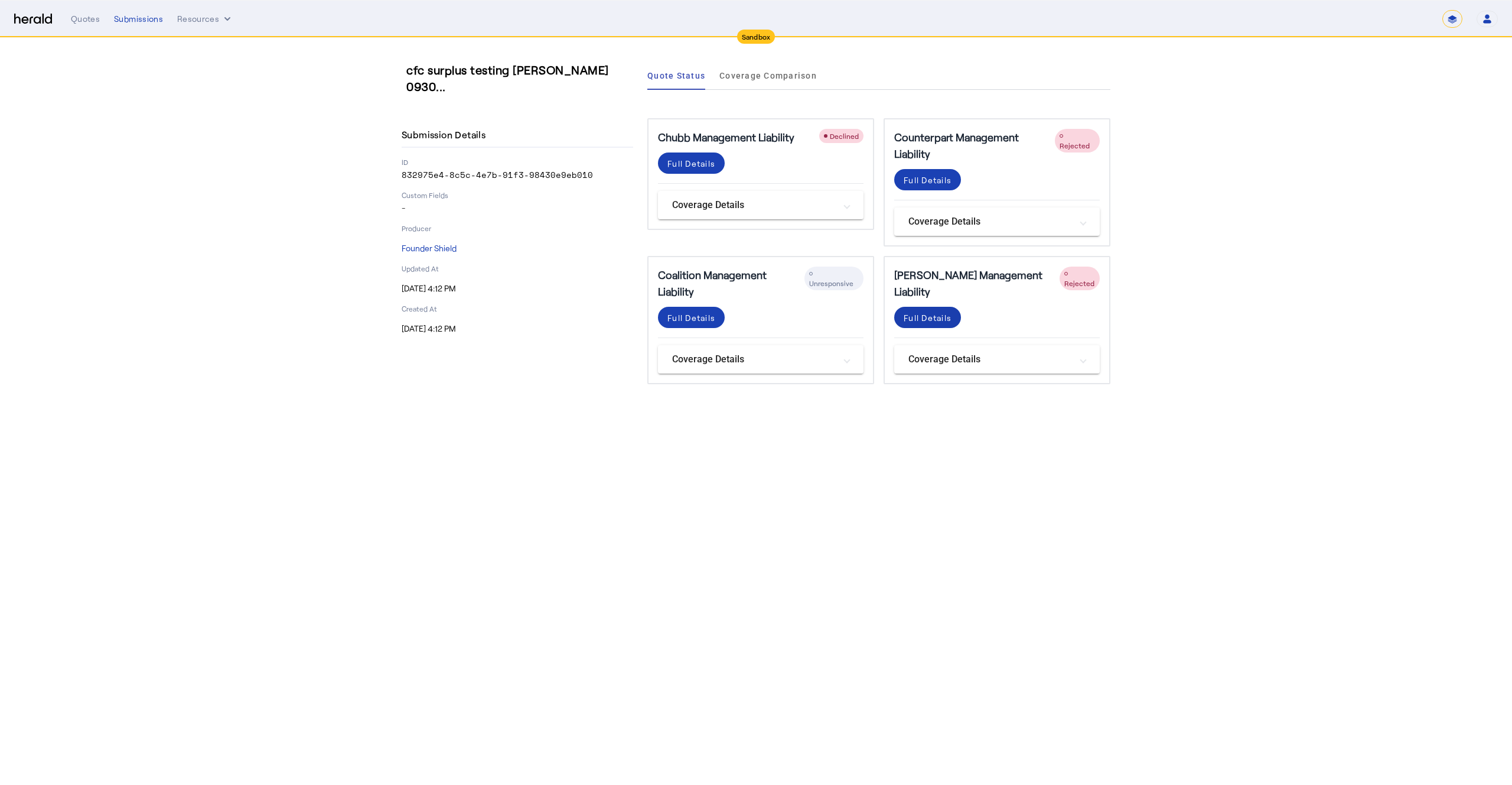
click at [933, 312] on div "Full Details" at bounding box center [928, 318] width 48 height 13
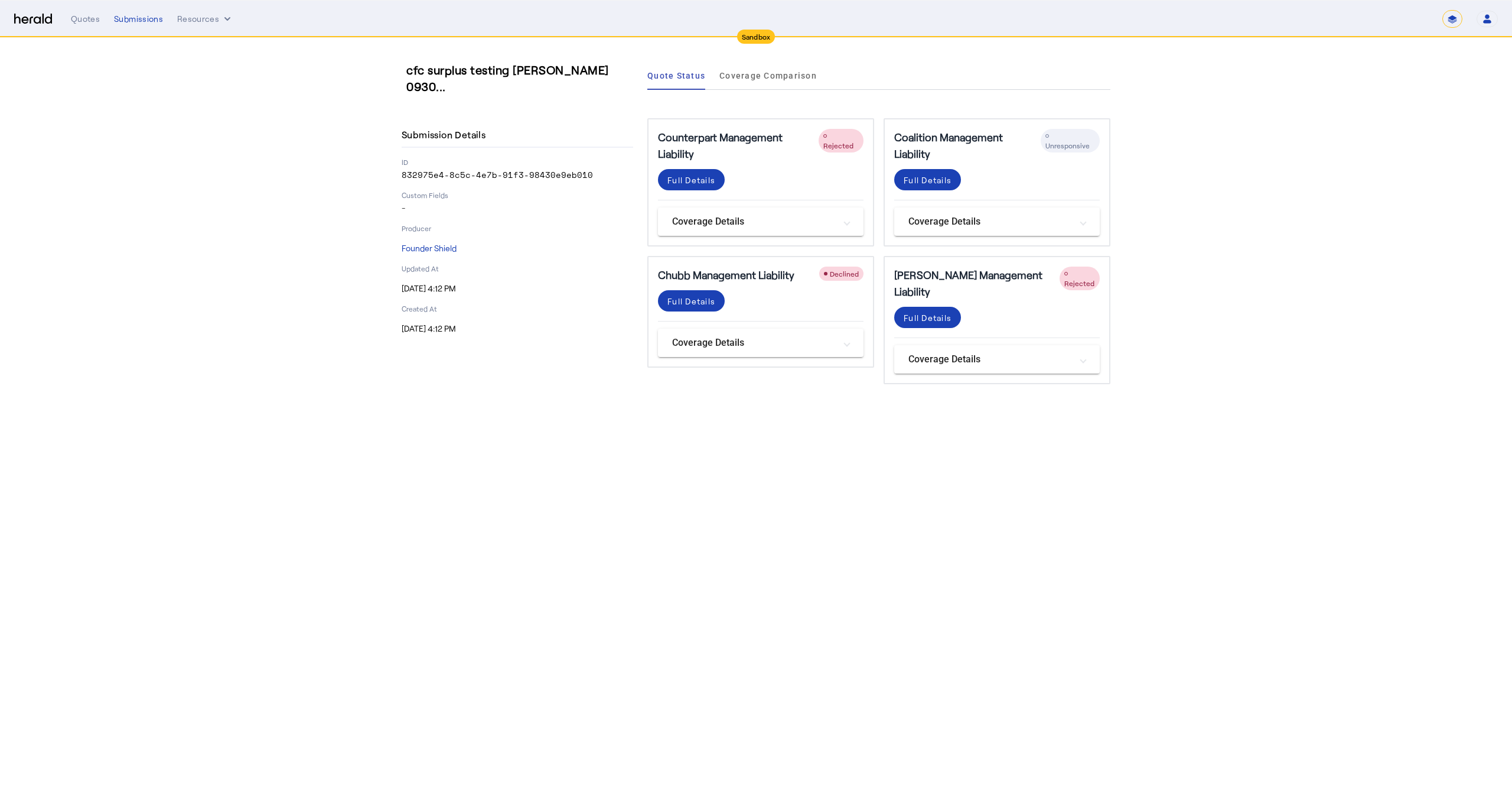
click at [123, 8] on nav "**********" at bounding box center [756, 19] width 1512 height 36
click at [126, 20] on div "Submissions" at bounding box center [139, 18] width 49 height 12
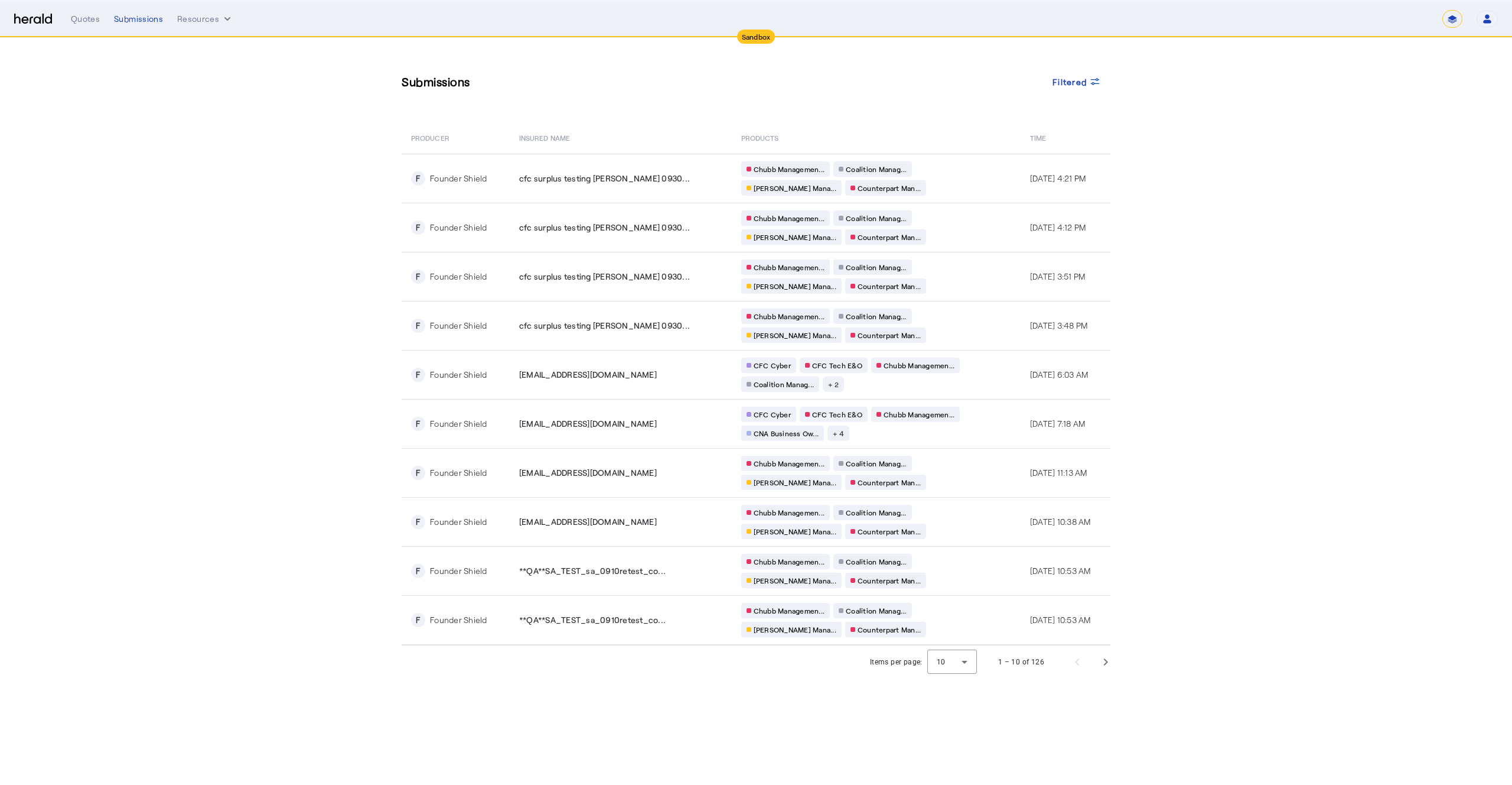
click at [1250, 156] on section "Submissions Filtered PRODUCER Insured Name PRODUCTS Time F Founder Shield cfc s…" at bounding box center [756, 358] width 1512 height 641
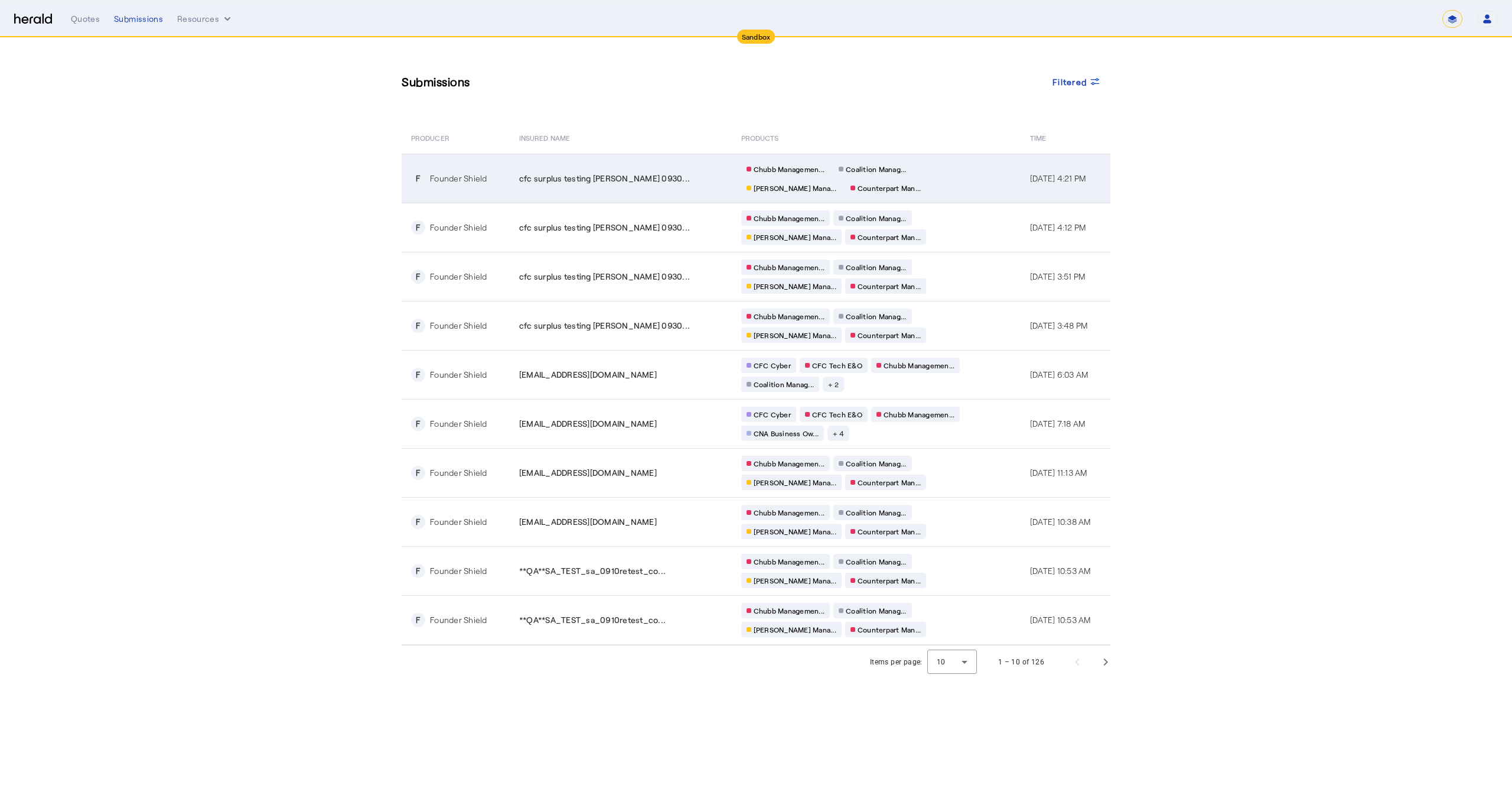
click at [898, 186] on div "Chubb Managemen... Coalition Manag... [PERSON_NAME] Mana... Counterpart Man..." at bounding box center [855, 178] width 227 height 34
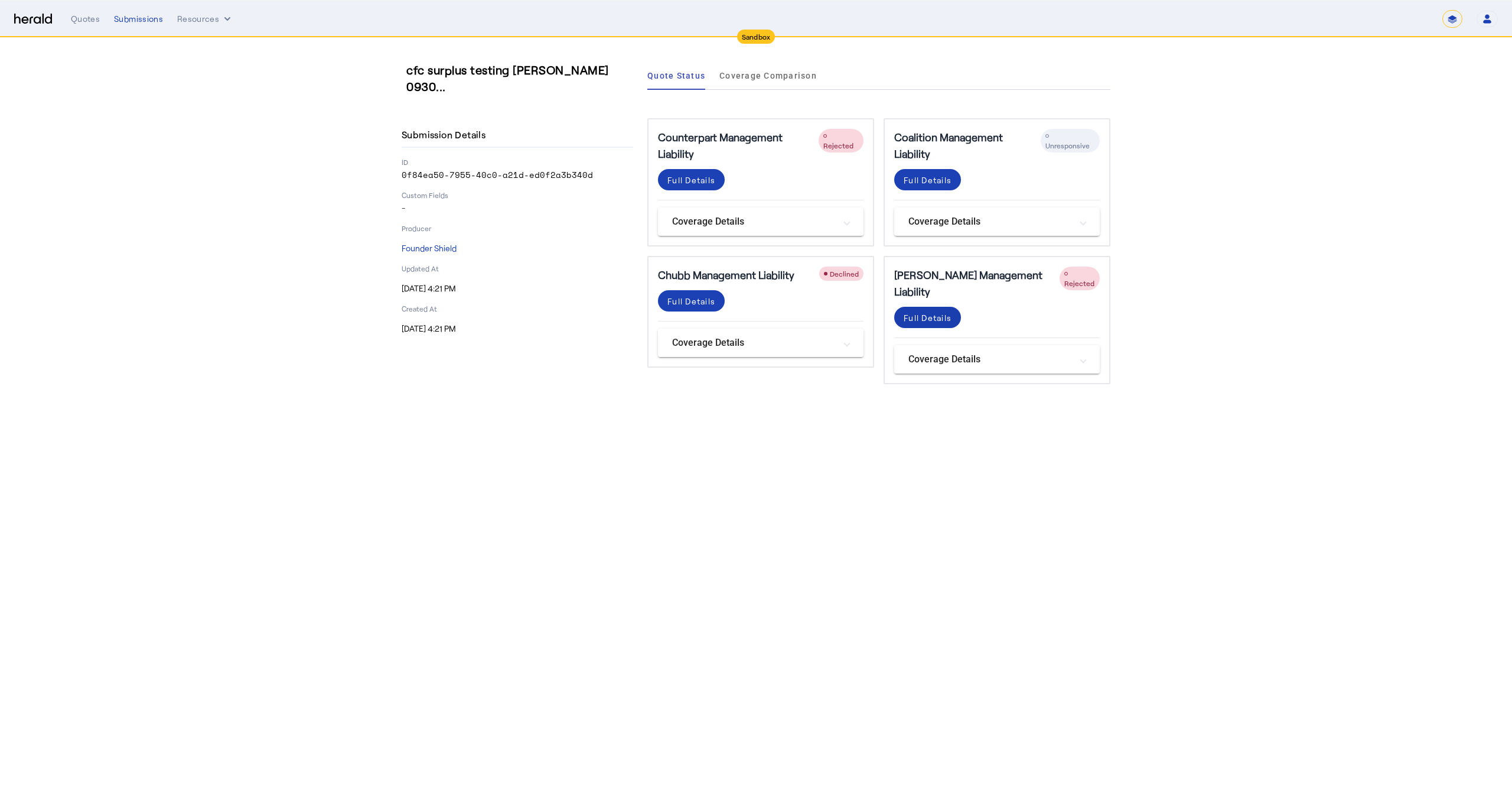
click at [927, 312] on div "Full Details" at bounding box center [928, 318] width 48 height 13
